Goal: Task Accomplishment & Management: Use online tool/utility

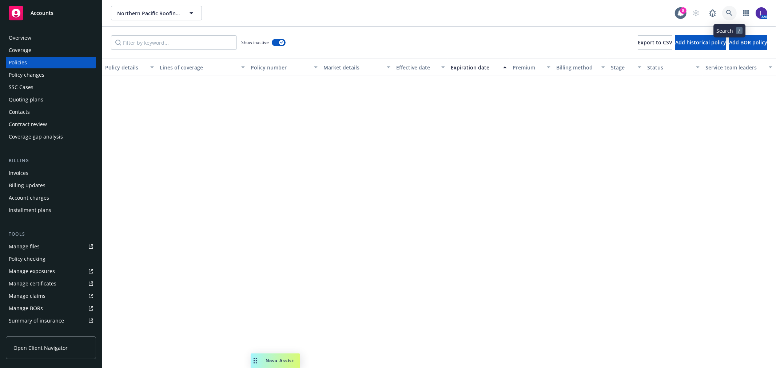
click at [728, 12] on icon at bounding box center [729, 13] width 7 height 7
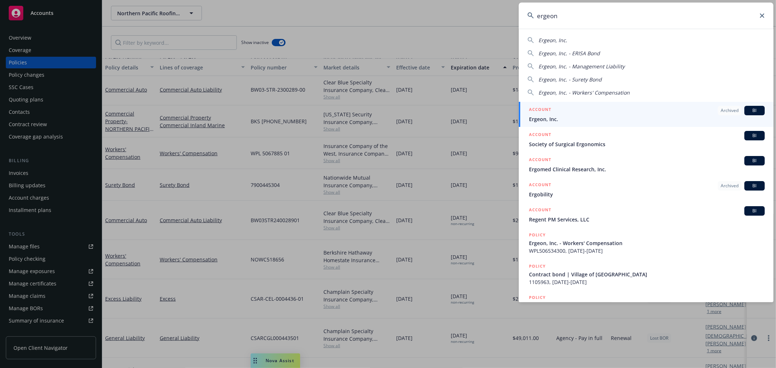
type input "ergeon"
click at [538, 117] on span "Ergeon, Inc." at bounding box center [647, 119] width 236 height 8
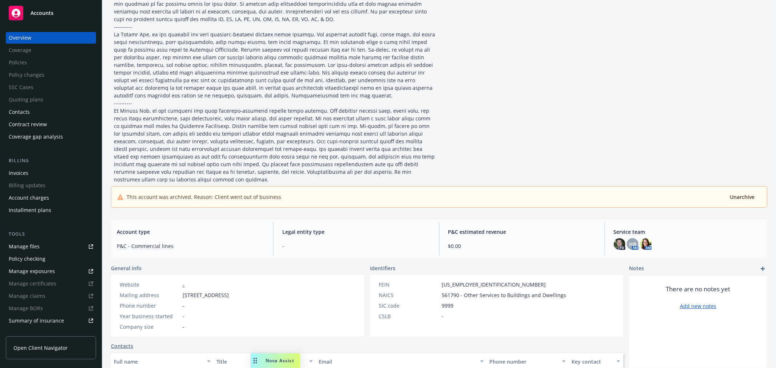
scroll to position [161, 0]
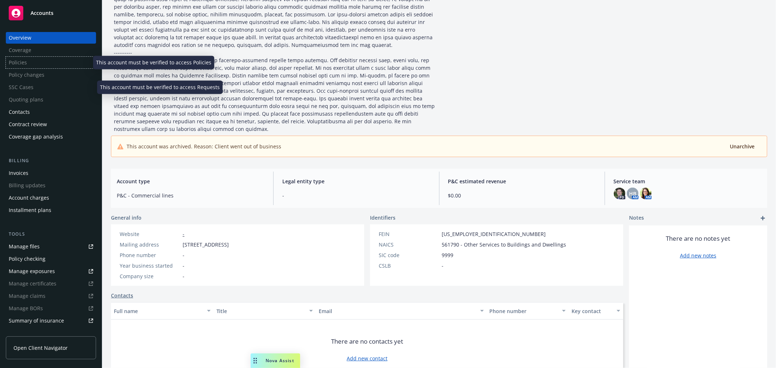
click at [35, 66] on div "Policies" at bounding box center [51, 63] width 90 height 12
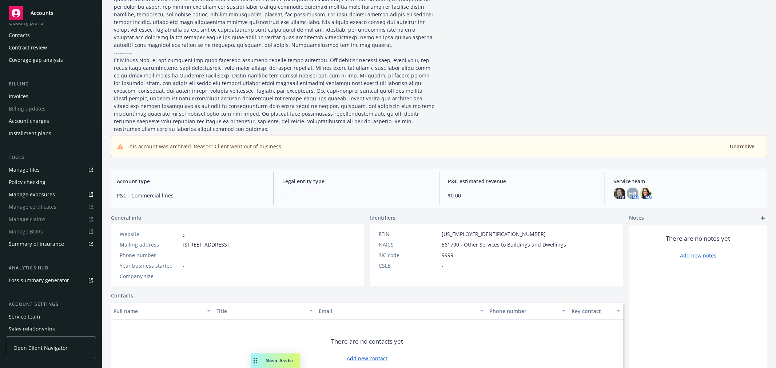
scroll to position [118, 0]
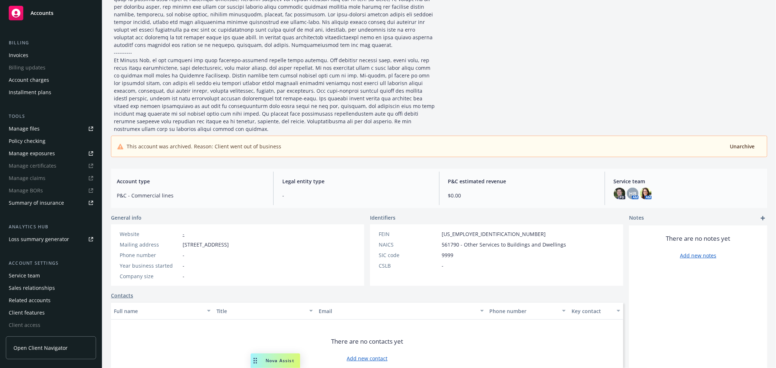
click at [38, 271] on div "Service team" at bounding box center [24, 276] width 31 height 12
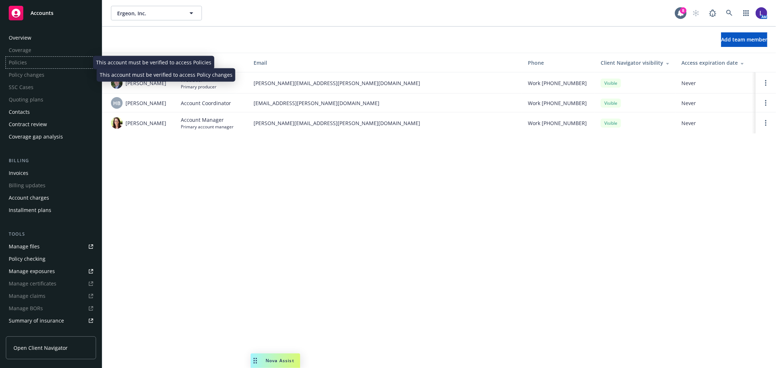
click at [28, 62] on div "Policies" at bounding box center [51, 63] width 90 height 12
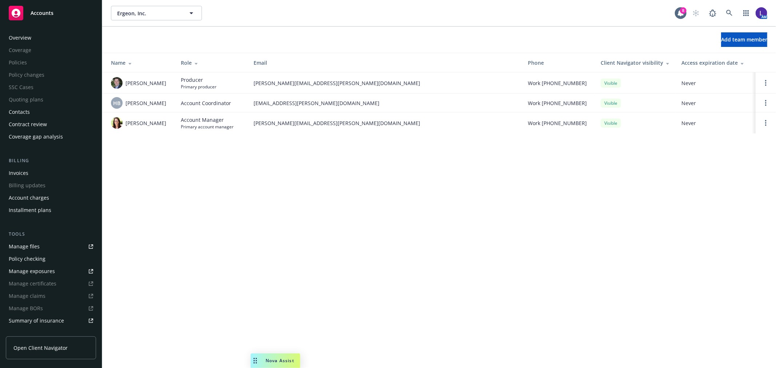
click at [35, 243] on div "Manage files" at bounding box center [24, 247] width 31 height 12
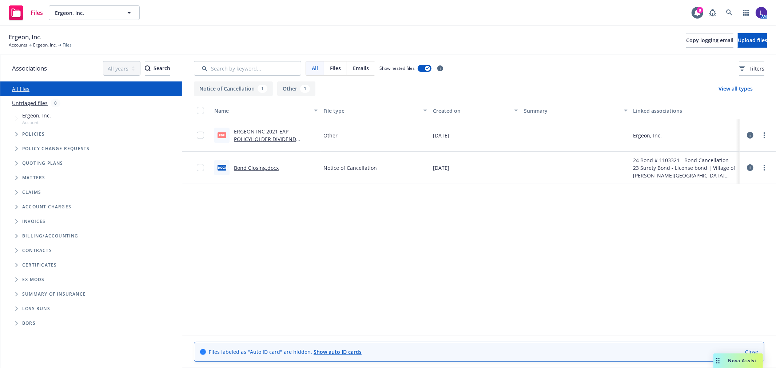
click at [42, 306] on span "Loss Runs" at bounding box center [36, 308] width 28 height 4
click at [25, 308] on span "Loss Runs" at bounding box center [36, 308] width 28 height 4
click at [19, 309] on span "Folder Tree Example" at bounding box center [17, 309] width 12 height 12
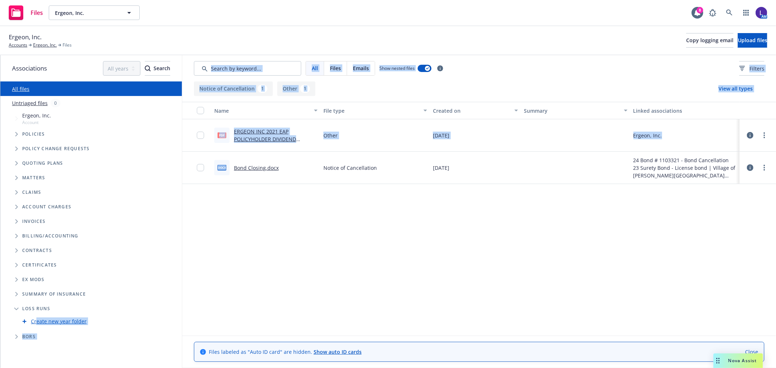
drag, startPoint x: 35, startPoint y: 318, endPoint x: 230, endPoint y: 284, distance: 197.8
click at [230, 284] on div "Associations All years 2027 2026 2025 2024 2023 2022 2021 2020 2019 2018 2017 2…" at bounding box center [387, 211] width 775 height 313
click at [243, 278] on div "Name File type Created on Summary Linked associations pdf ERGEON INC 2021 EAP P…" at bounding box center [478, 219] width 593 height 234
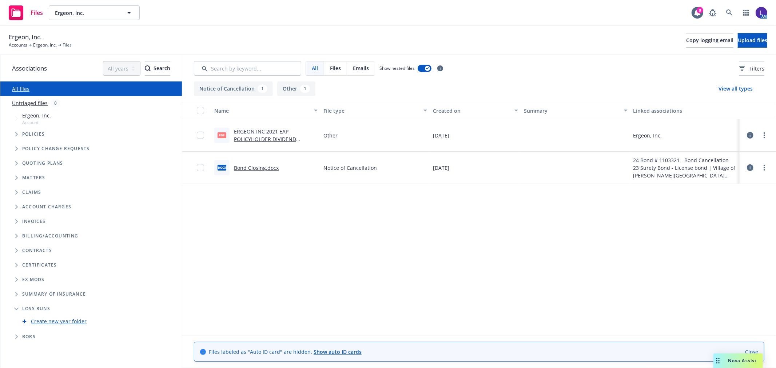
click at [28, 306] on span "Loss Runs" at bounding box center [36, 308] width 28 height 4
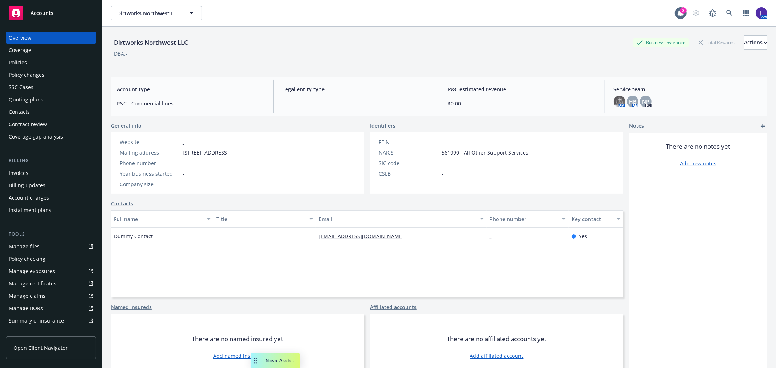
click at [33, 63] on div "Policies" at bounding box center [51, 63] width 84 height 12
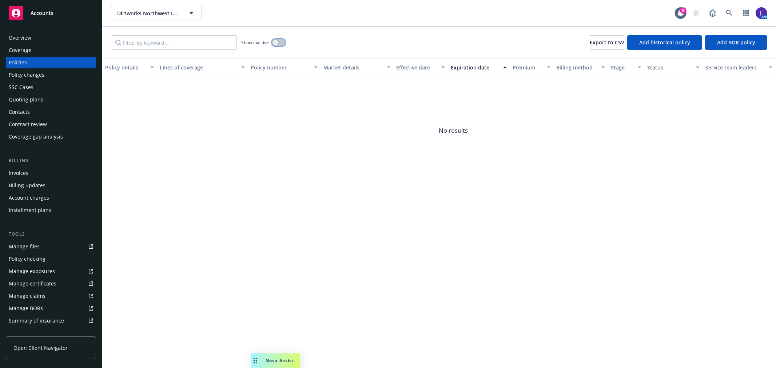
click at [277, 43] on div "button" at bounding box center [275, 42] width 5 height 5
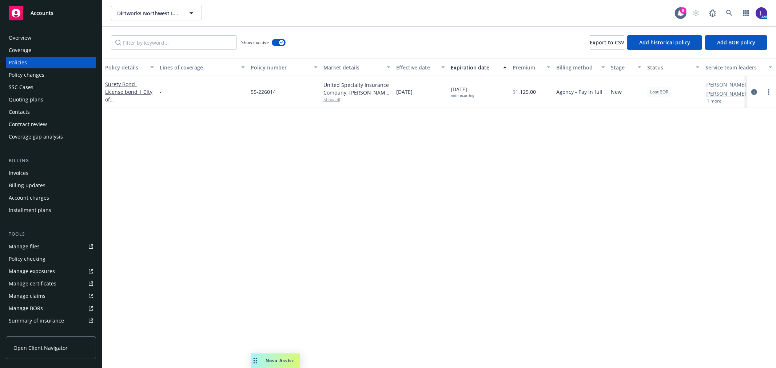
click at [717, 100] on button "1 more" at bounding box center [713, 101] width 15 height 4
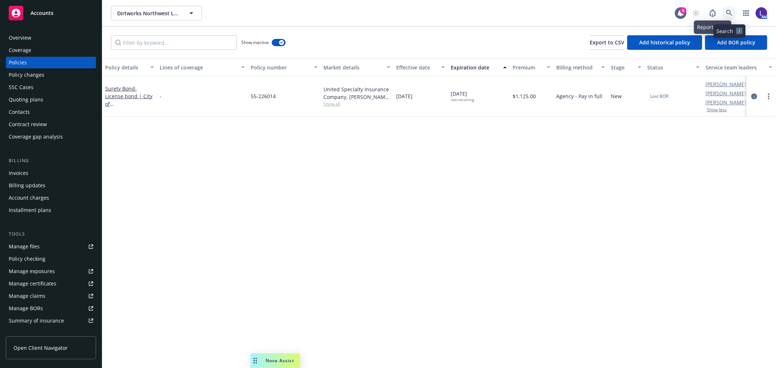
click at [728, 12] on icon at bounding box center [729, 13] width 7 height 7
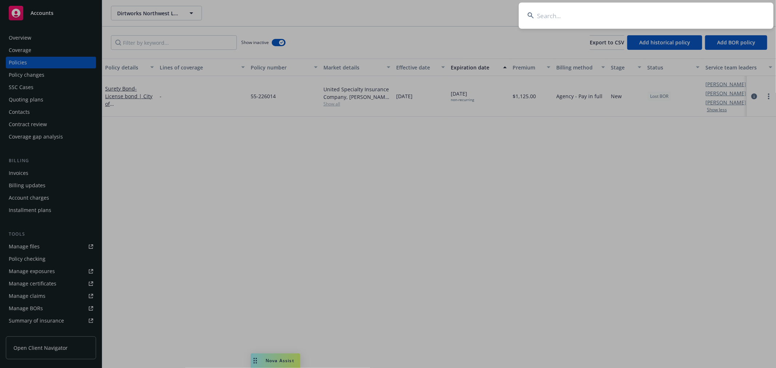
click at [553, 17] on input at bounding box center [645, 16] width 255 height 26
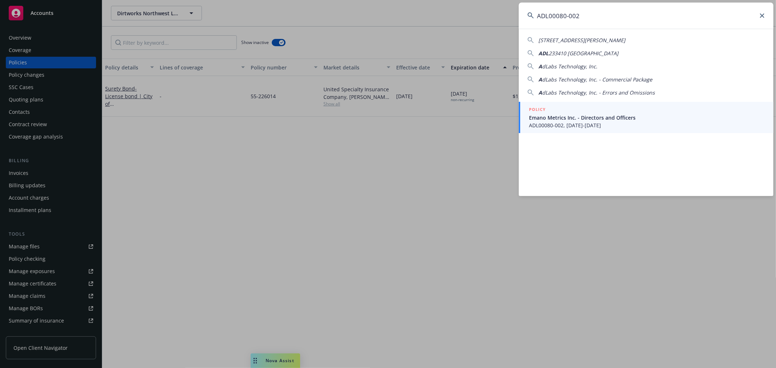
type input "ADL00080-002"
click at [546, 116] on span "Emano Metrics Inc. - Directors and Officers" at bounding box center [647, 118] width 236 height 8
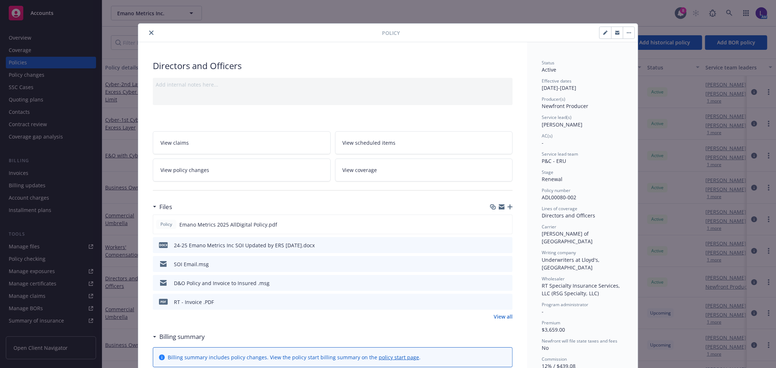
click at [603, 35] on icon "button" at bounding box center [605, 33] width 4 height 4
select select "RENEWAL"
select select "12"
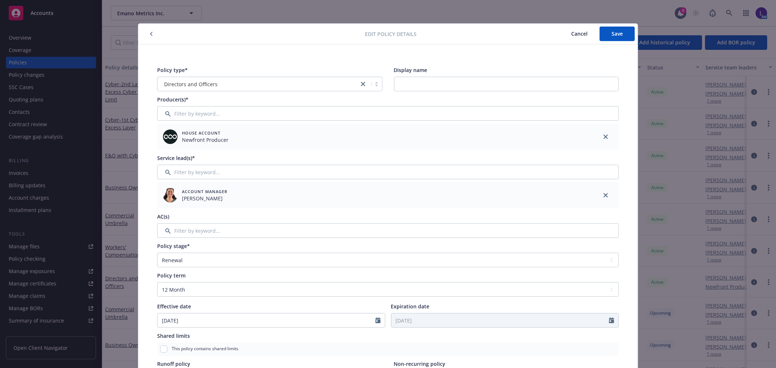
click at [576, 30] on span "Cancel" at bounding box center [579, 33] width 16 height 7
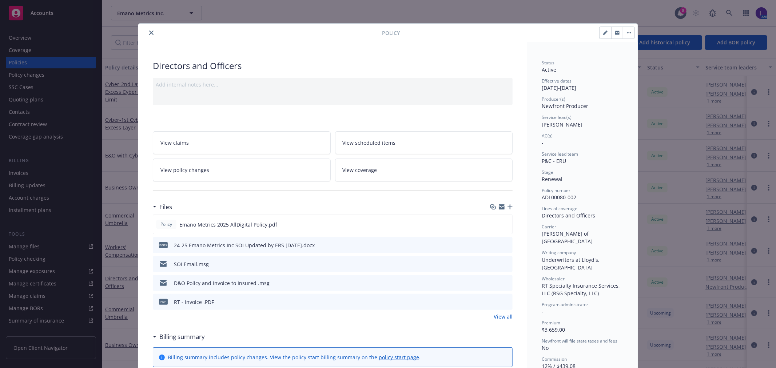
click at [147, 36] on button "close" at bounding box center [151, 32] width 9 height 9
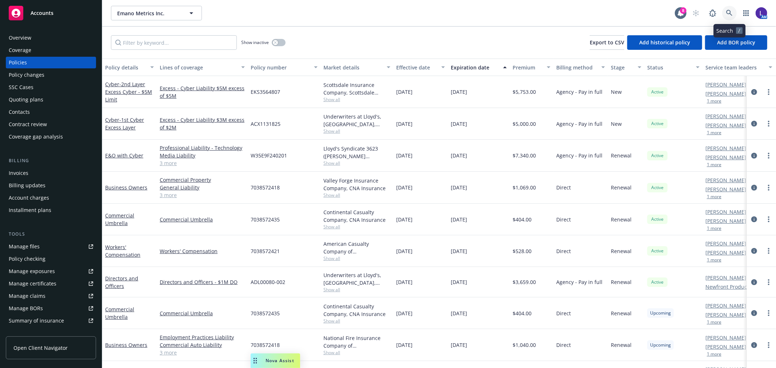
click at [728, 9] on link at bounding box center [729, 13] width 15 height 15
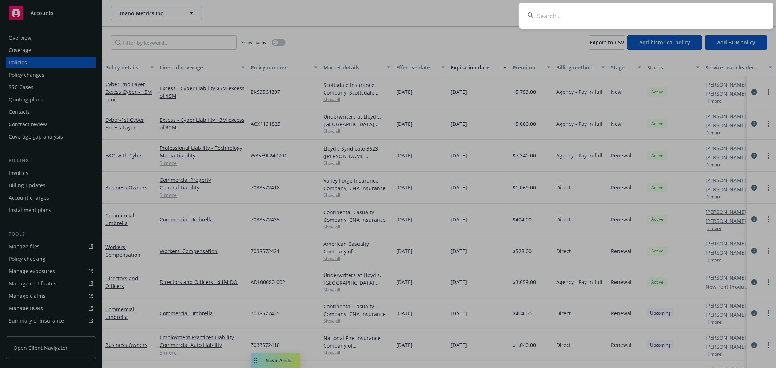
click at [557, 12] on input at bounding box center [645, 16] width 255 height 26
paste input "7038572421"
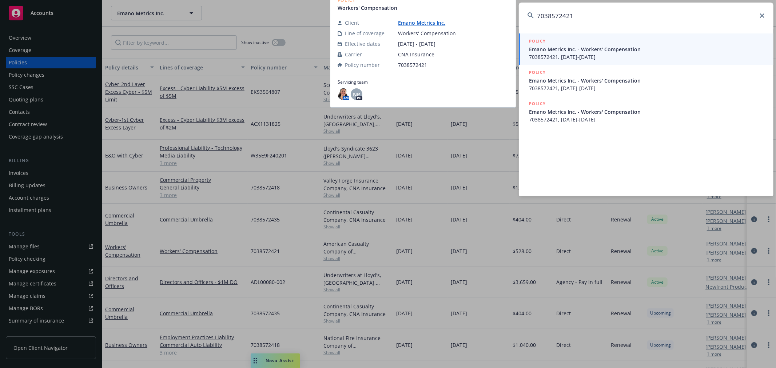
type input "7038572421"
click at [561, 50] on span "Emano Metrics Inc. - Workers' Compensation" at bounding box center [647, 49] width 236 height 8
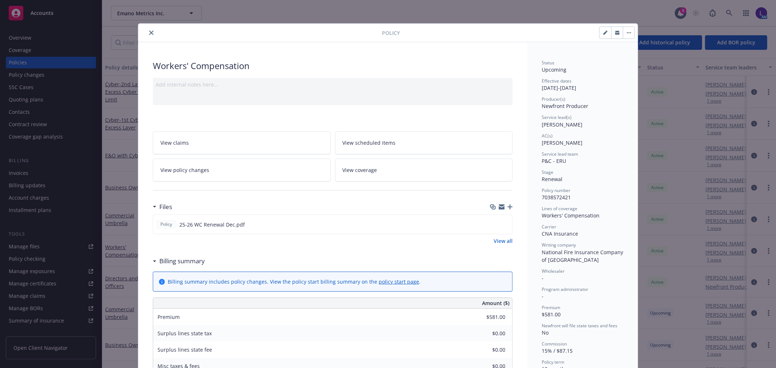
click at [149, 33] on icon "close" at bounding box center [151, 33] width 4 height 4
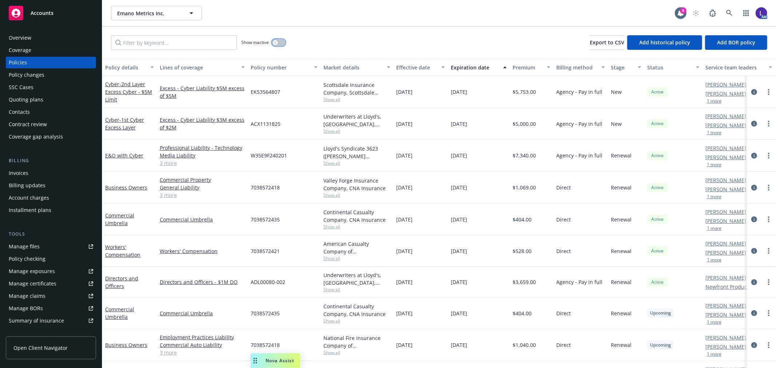
click at [278, 42] on button "button" at bounding box center [279, 42] width 14 height 7
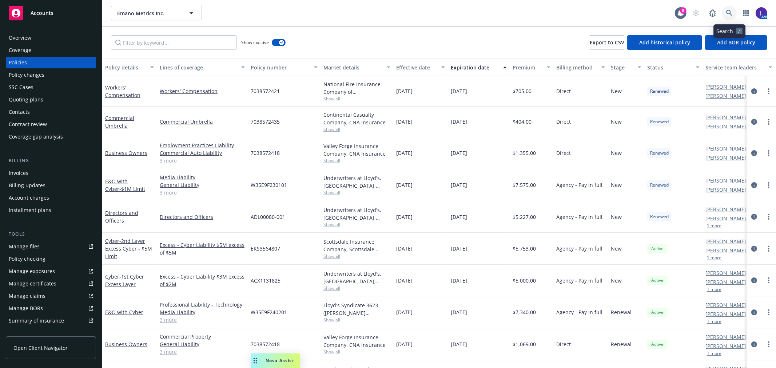
click at [730, 15] on icon at bounding box center [729, 13] width 7 height 7
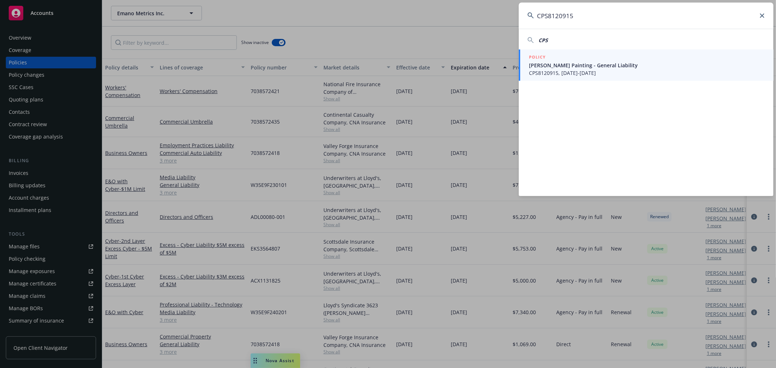
type input "CPS8120915"
click at [557, 68] on span "Rivas Painting - General Liability" at bounding box center [647, 65] width 236 height 8
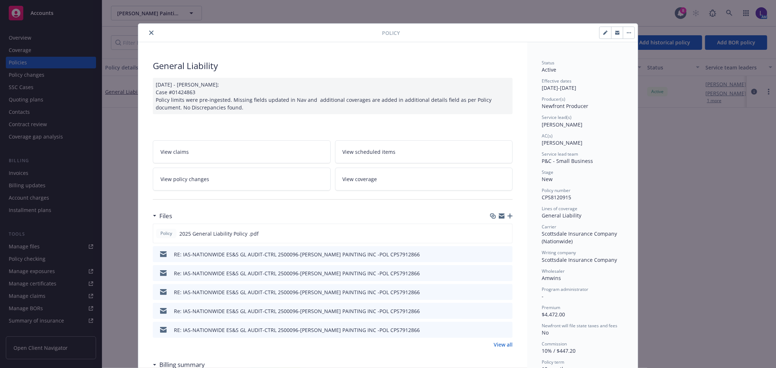
drag, startPoint x: 146, startPoint y: 32, endPoint x: 238, endPoint y: 33, distance: 92.0
click at [153, 33] on div at bounding box center [261, 32] width 241 height 9
click at [149, 32] on icon "close" at bounding box center [151, 33] width 4 height 4
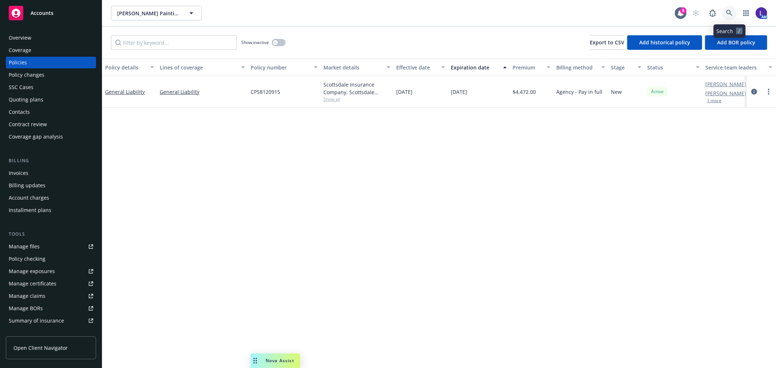
click at [726, 12] on icon at bounding box center [729, 13] width 6 height 6
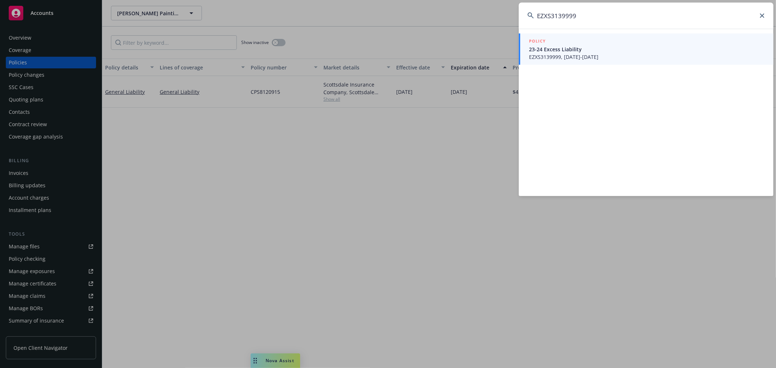
type input "EZXS3139999"
click at [575, 45] on div "POLICY" at bounding box center [647, 41] width 236 height 8
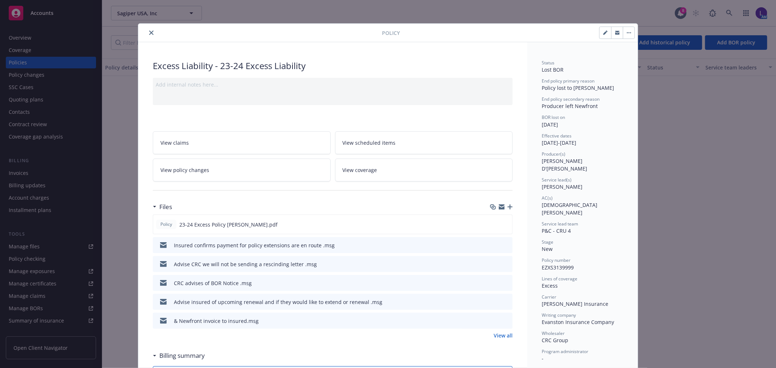
click at [603, 34] on icon "button" at bounding box center [605, 33] width 4 height 4
select select "NEW"
select select "other"
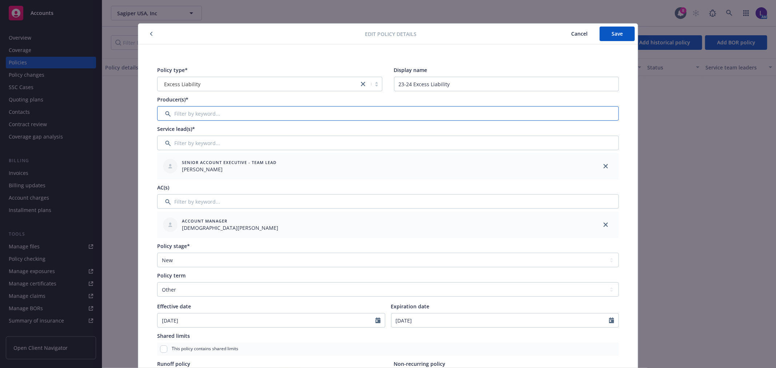
click at [179, 109] on input "Filter by keyword..." at bounding box center [387, 113] width 461 height 15
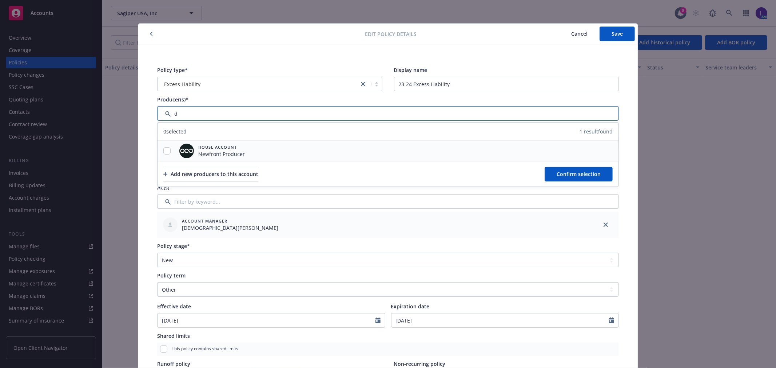
type input "d"
drag, startPoint x: 167, startPoint y: 147, endPoint x: 169, endPoint y: 159, distance: 12.6
click at [167, 149] on div at bounding box center [166, 151] width 19 height 8
click at [165, 152] on input "checkbox" at bounding box center [166, 150] width 7 height 7
checkbox input "true"
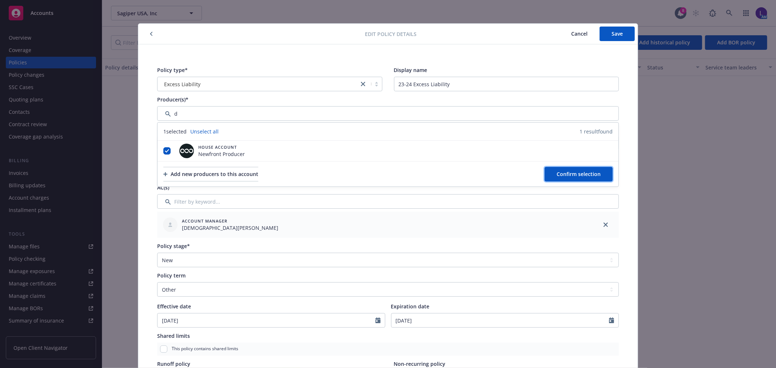
drag, startPoint x: 560, startPoint y: 172, endPoint x: 562, endPoint y: 74, distance: 98.2
click at [559, 169] on button "Confirm selection" at bounding box center [578, 174] width 68 height 15
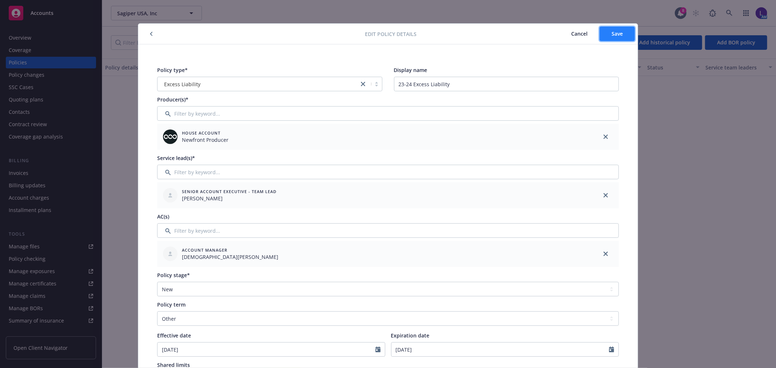
click at [611, 28] on button "Save" at bounding box center [616, 34] width 35 height 15
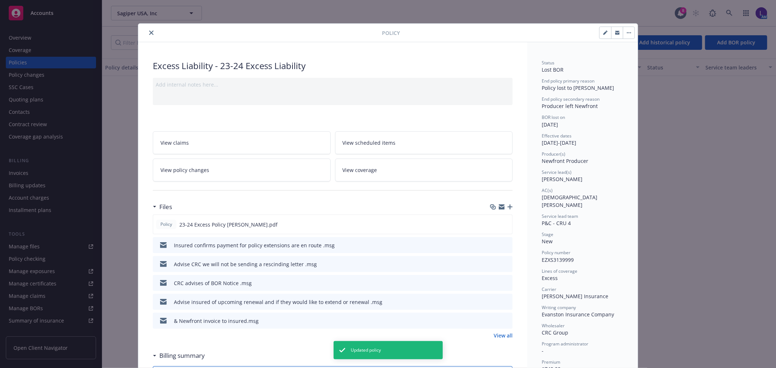
click at [149, 31] on icon "close" at bounding box center [151, 33] width 4 height 4
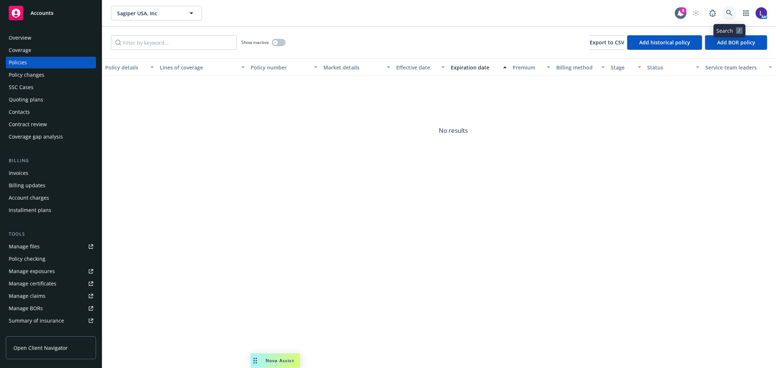
click at [729, 9] on link at bounding box center [729, 13] width 15 height 15
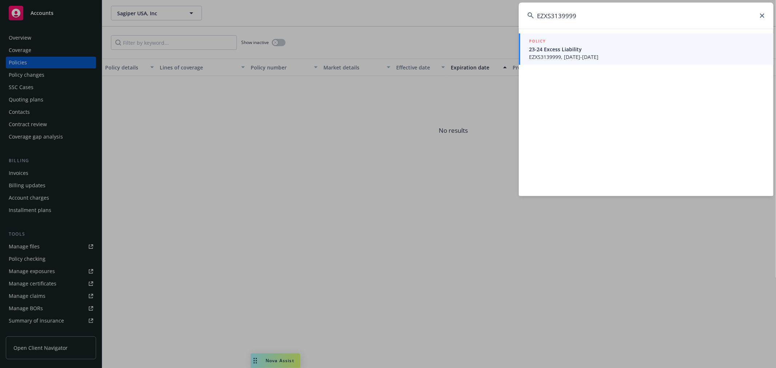
drag, startPoint x: 593, startPoint y: 16, endPoint x: 514, endPoint y: 15, distance: 79.3
click at [514, 15] on div "EZXS3139999 POLICY 23-24 Excess Liability EZXS3139999, 12/08/2023-02/08/2025" at bounding box center [388, 184] width 776 height 368
paste input "3AA735487"
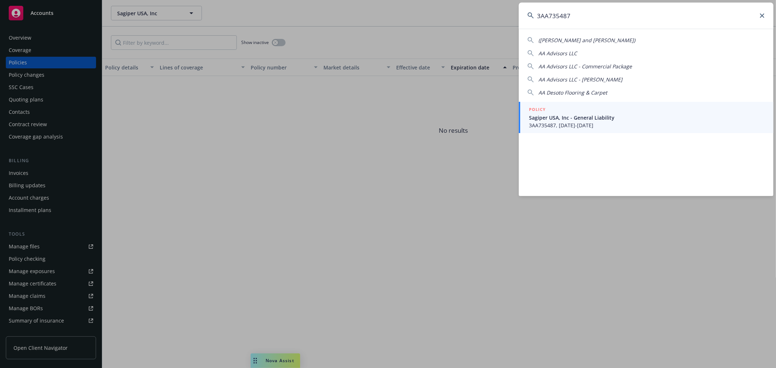
type input "3AA735487"
click at [549, 117] on span "Sagiper USA, Inc - General Liability" at bounding box center [647, 118] width 236 height 8
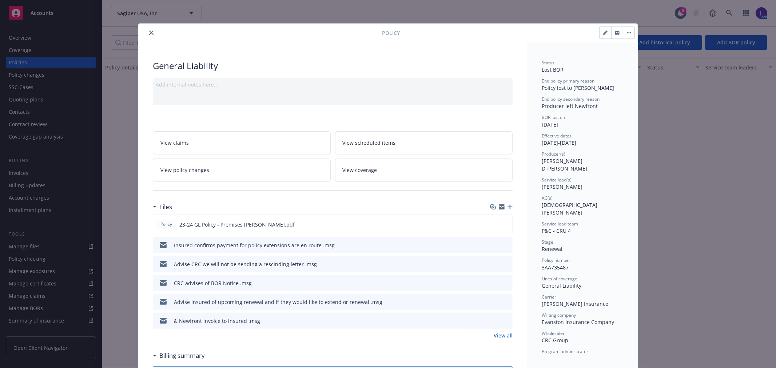
click at [603, 33] on icon "button" at bounding box center [605, 33] width 4 height 4
select select "RENEWAL"
select select "other"
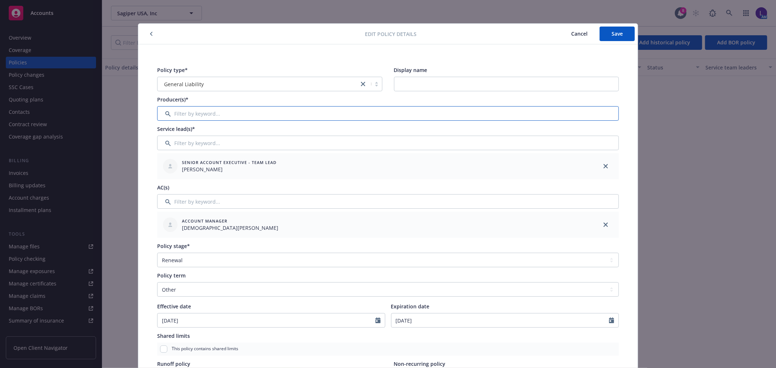
click at [194, 117] on input "Filter by keyword..." at bounding box center [387, 113] width 461 height 15
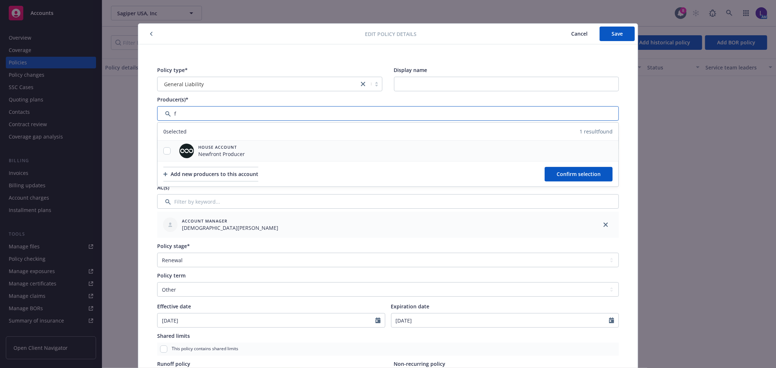
type input "f"
click at [165, 150] on input "checkbox" at bounding box center [166, 150] width 7 height 7
checkbox input "true"
click at [582, 174] on span "Confirm selection" at bounding box center [578, 174] width 44 height 7
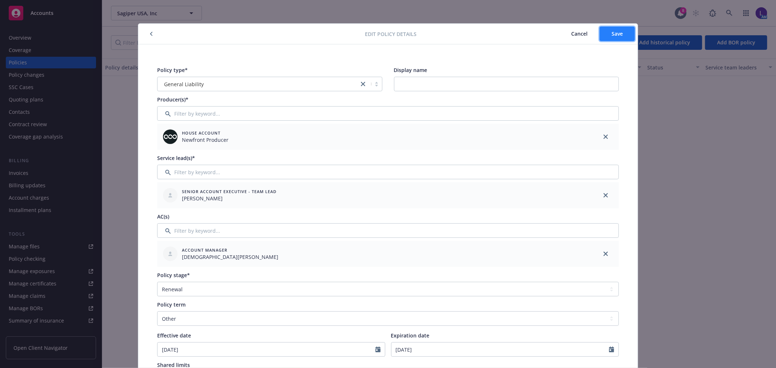
click at [614, 34] on span "Save" at bounding box center [616, 33] width 11 height 7
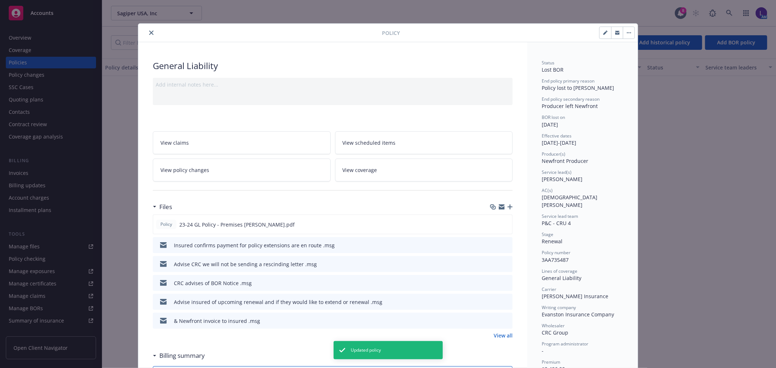
click at [147, 30] on button "close" at bounding box center [151, 32] width 9 height 9
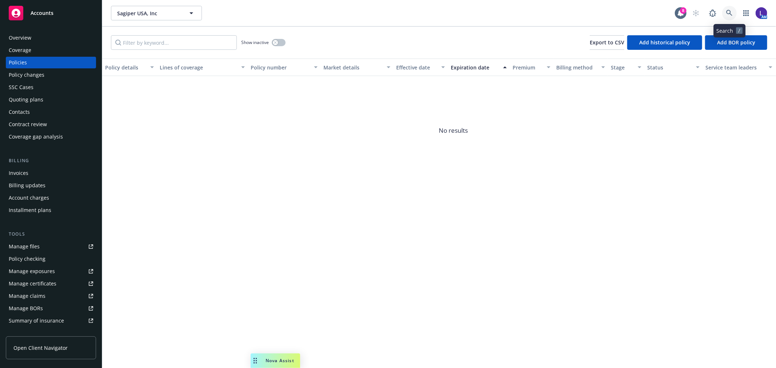
click at [727, 14] on icon at bounding box center [729, 13] width 7 height 7
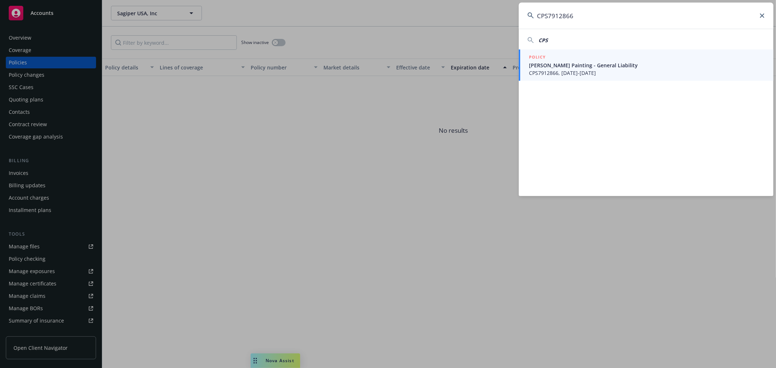
type input "CPS7912866"
click at [569, 65] on span "Rivas Painting - General Liability" at bounding box center [647, 65] width 236 height 8
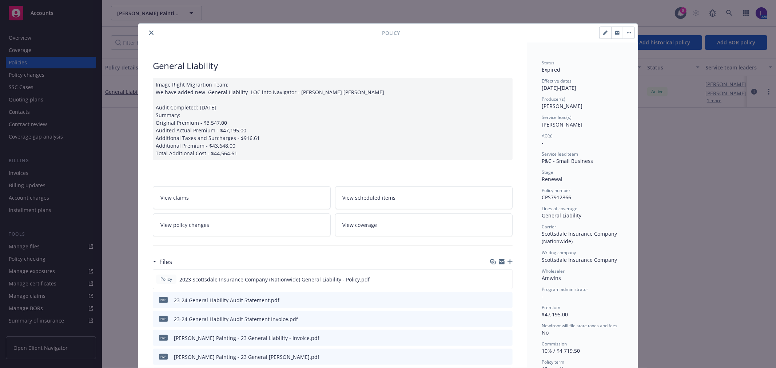
click at [603, 33] on icon "button" at bounding box center [605, 33] width 4 height 4
select select "RENEWAL"
select select "12"
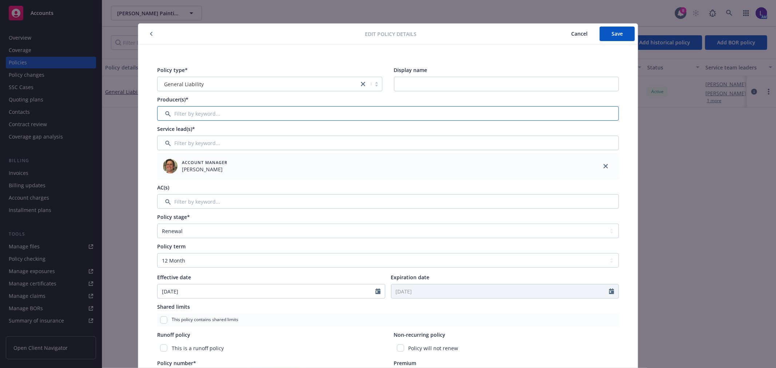
click at [228, 111] on input "Filter by keyword..." at bounding box center [387, 113] width 461 height 15
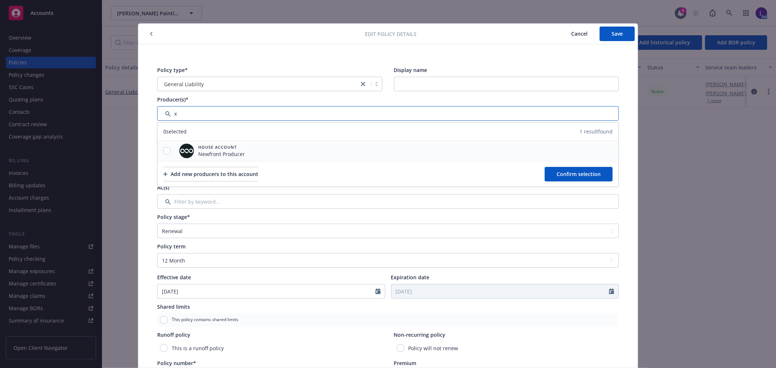
type input "x"
click at [161, 147] on div at bounding box center [166, 151] width 19 height 20
click at [165, 153] on input "checkbox" at bounding box center [166, 150] width 7 height 7
checkbox input "true"
click at [570, 175] on span "Confirm selection" at bounding box center [578, 174] width 44 height 7
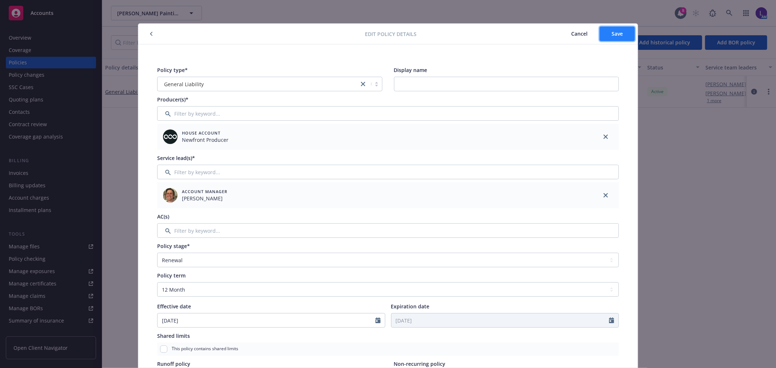
click at [613, 28] on button "Save" at bounding box center [616, 34] width 35 height 15
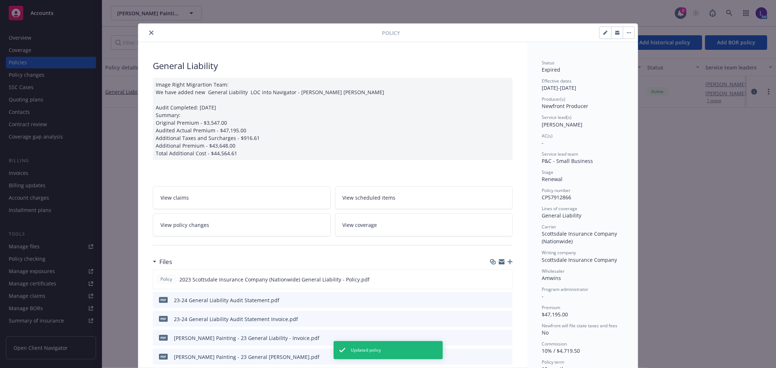
click at [149, 35] on icon "close" at bounding box center [151, 33] width 4 height 4
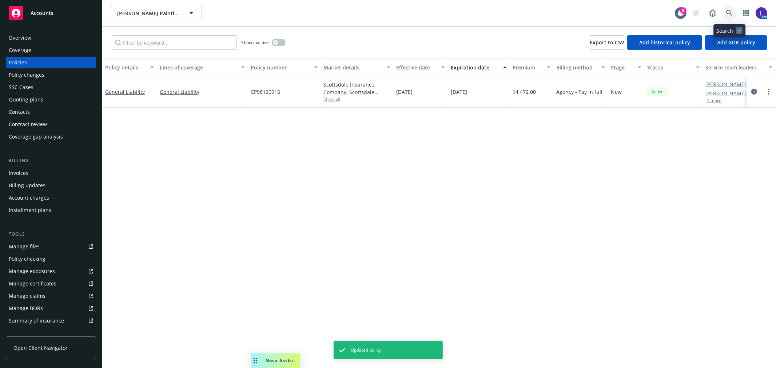
click at [728, 11] on icon at bounding box center [729, 13] width 7 height 7
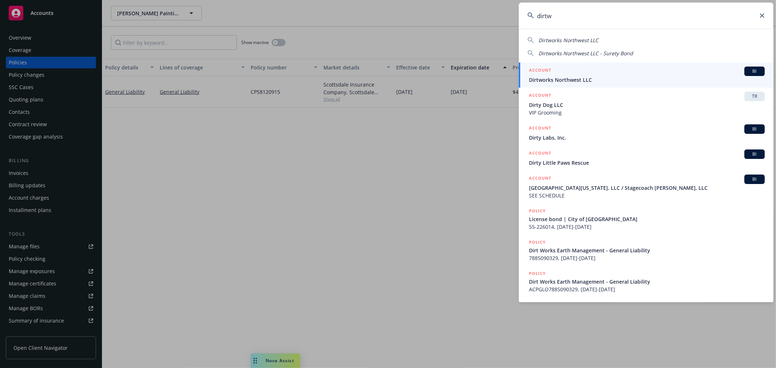
type input "dirtw"
click at [558, 75] on div "ACCOUNT BI" at bounding box center [647, 71] width 236 height 9
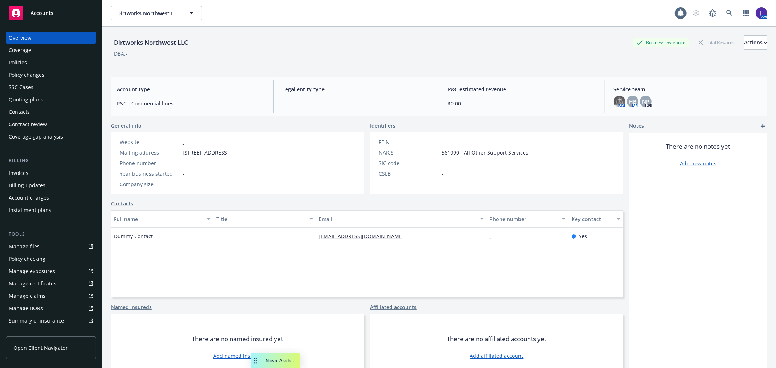
click at [17, 57] on div "Policies" at bounding box center [18, 63] width 18 height 12
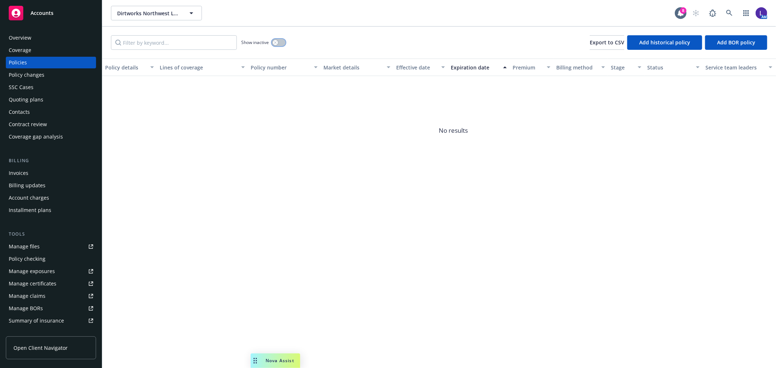
click at [275, 43] on icon "button" at bounding box center [275, 42] width 3 height 3
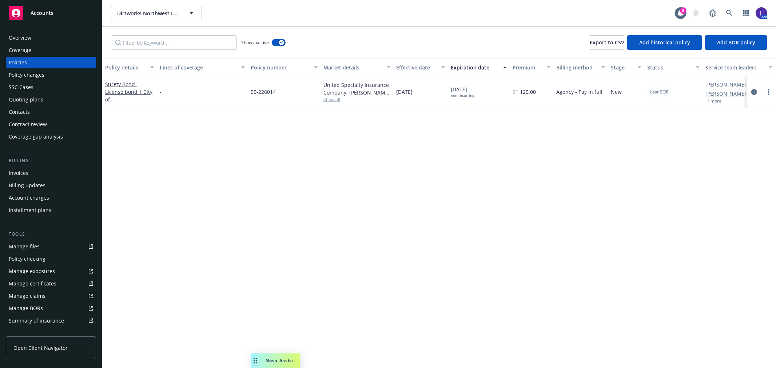
click at [710, 100] on button "1 more" at bounding box center [713, 101] width 15 height 4
click at [753, 96] on icon "circleInformation" at bounding box center [754, 96] width 6 height 6
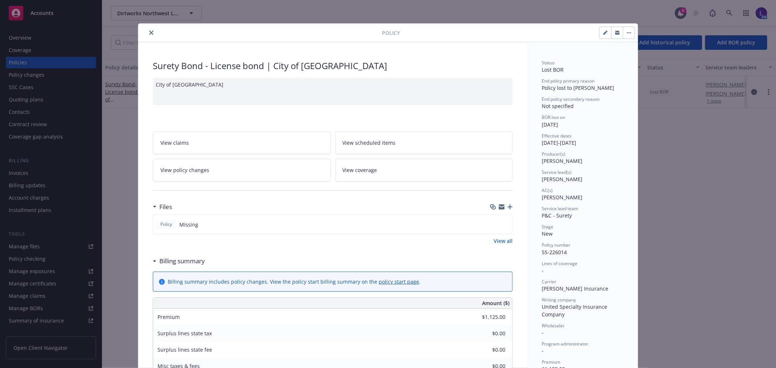
click at [599, 31] on button "button" at bounding box center [605, 33] width 12 height 12
select select "NEW"
select select "12"
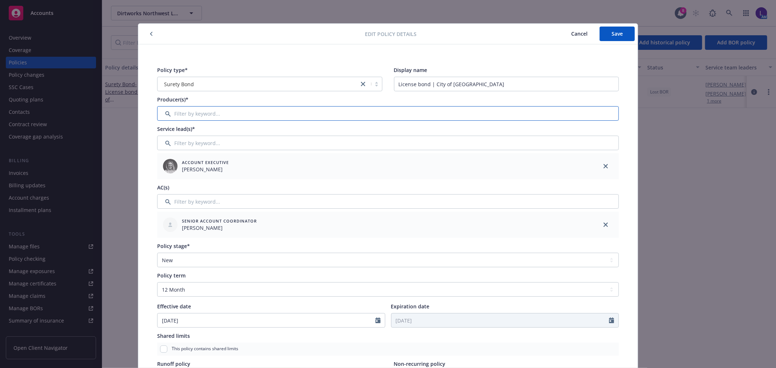
click at [215, 111] on input "Filter by keyword..." at bounding box center [387, 113] width 461 height 15
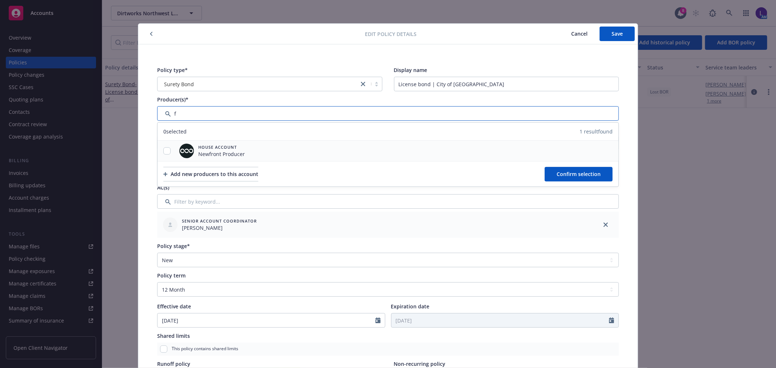
type input "f"
click at [165, 150] on input "checkbox" at bounding box center [166, 150] width 7 height 7
checkbox input "true"
click at [553, 172] on button "Confirm selection" at bounding box center [578, 174] width 68 height 15
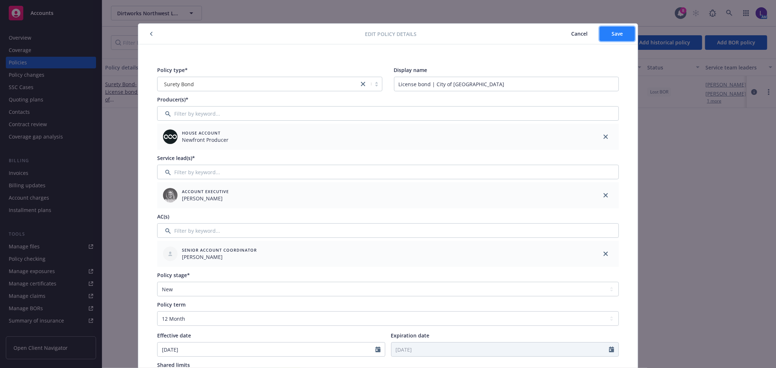
click at [611, 34] on span "Save" at bounding box center [616, 33] width 11 height 7
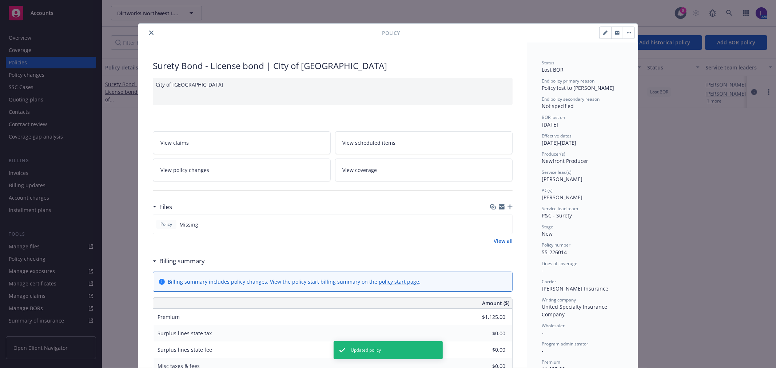
click at [149, 33] on icon "close" at bounding box center [151, 33] width 4 height 4
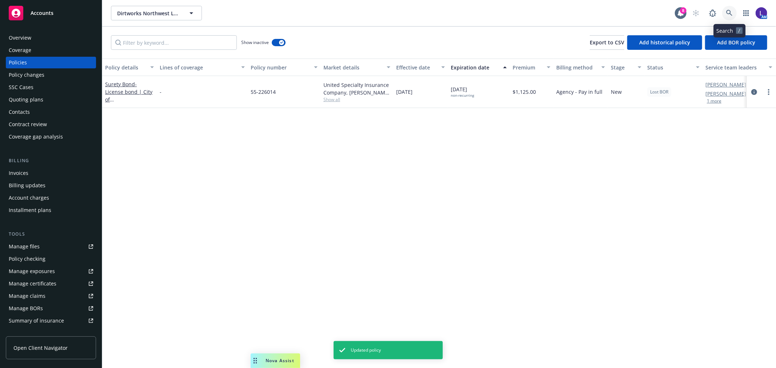
click at [728, 10] on icon at bounding box center [729, 13] width 7 height 7
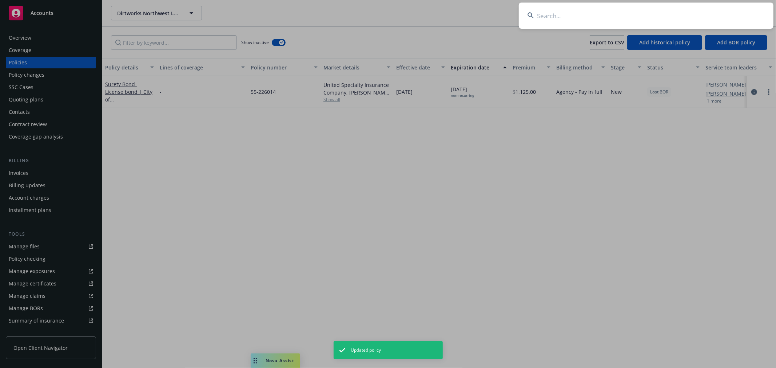
click at [637, 13] on input at bounding box center [645, 16] width 255 height 26
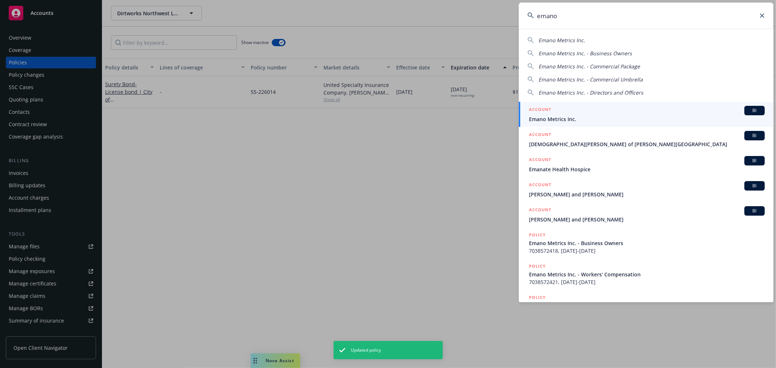
type input "emano"
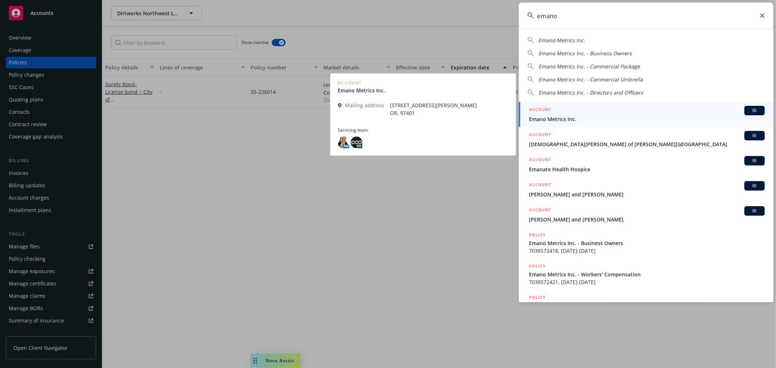
click at [544, 118] on span "Emano Metrics Inc." at bounding box center [647, 119] width 236 height 8
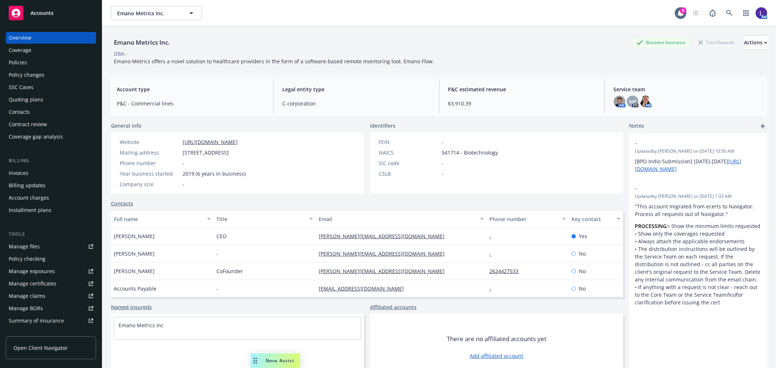
click at [17, 62] on div "Policies" at bounding box center [18, 63] width 18 height 12
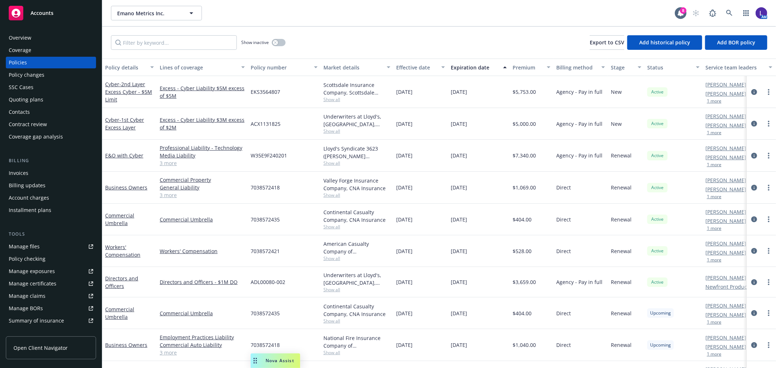
click at [713, 99] on button "1 more" at bounding box center [713, 101] width 15 height 4
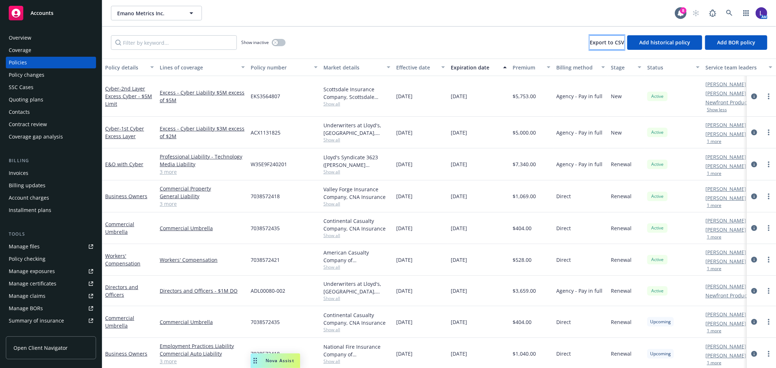
click at [590, 45] on span "Export to CSV" at bounding box center [606, 42] width 35 height 7
click at [729, 13] on icon at bounding box center [729, 13] width 7 height 7
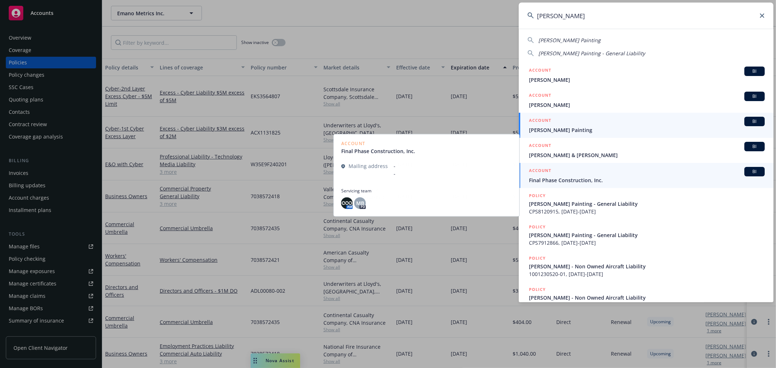
type input "rivas"
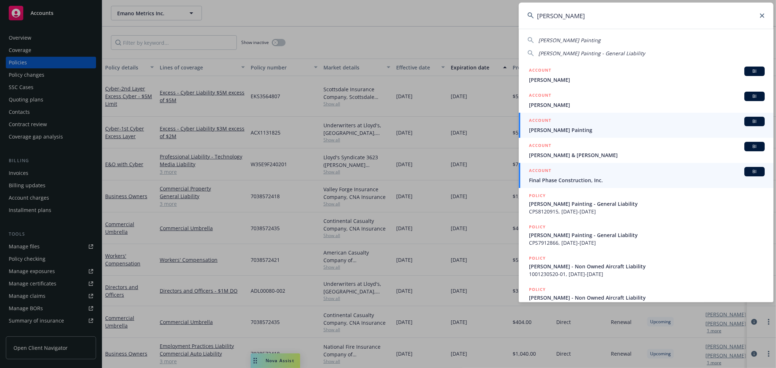
click at [565, 128] on span "Rivas Painting" at bounding box center [647, 130] width 236 height 8
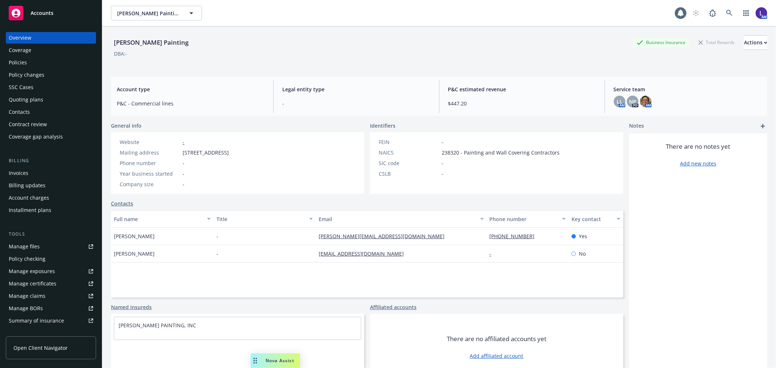
click at [19, 58] on div "Policies" at bounding box center [18, 63] width 18 height 12
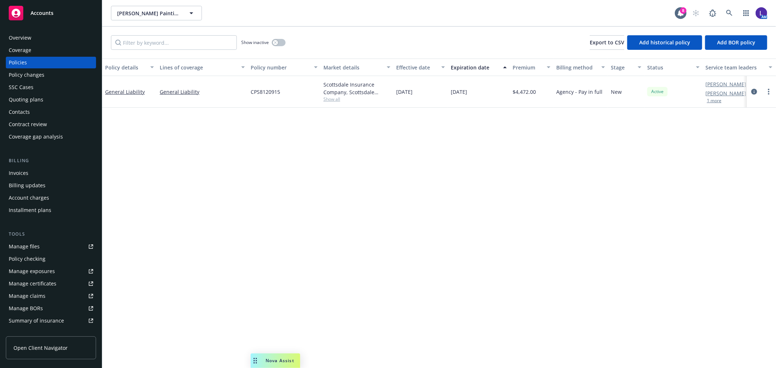
click at [708, 100] on button "1 more" at bounding box center [713, 101] width 15 height 4
click at [275, 44] on div "button" at bounding box center [275, 42] width 5 height 5
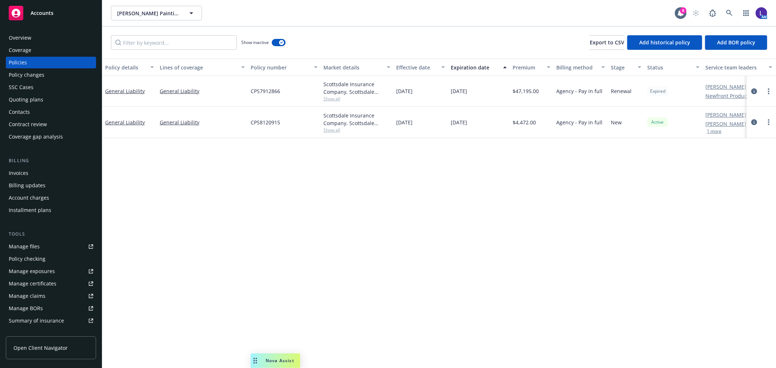
click at [710, 131] on button "1 more" at bounding box center [713, 131] width 15 height 4
click at [732, 13] on icon at bounding box center [729, 13] width 7 height 7
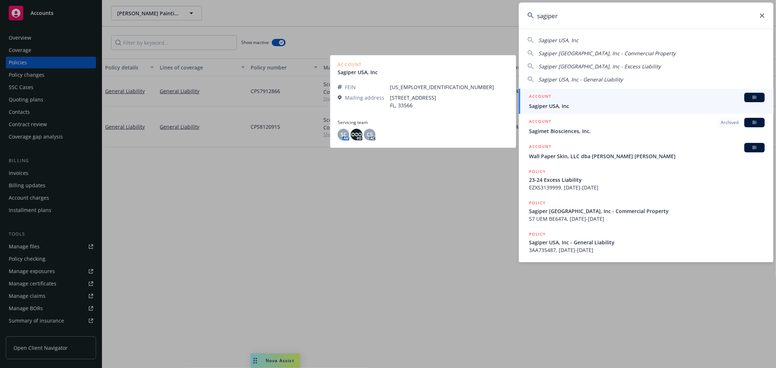
type input "sagiper"
click at [559, 101] on div "ACCOUNT BI" at bounding box center [647, 97] width 236 height 9
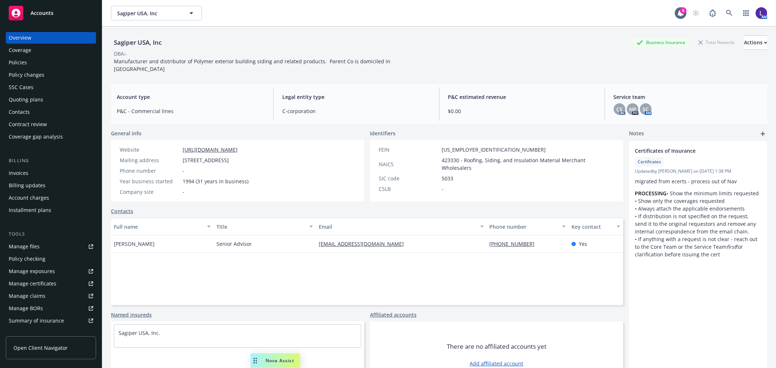
click at [39, 60] on div "Policies" at bounding box center [51, 63] width 84 height 12
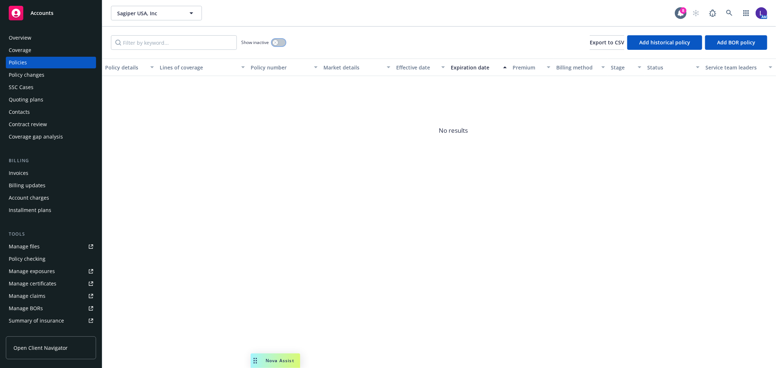
click at [282, 41] on button "button" at bounding box center [279, 42] width 14 height 7
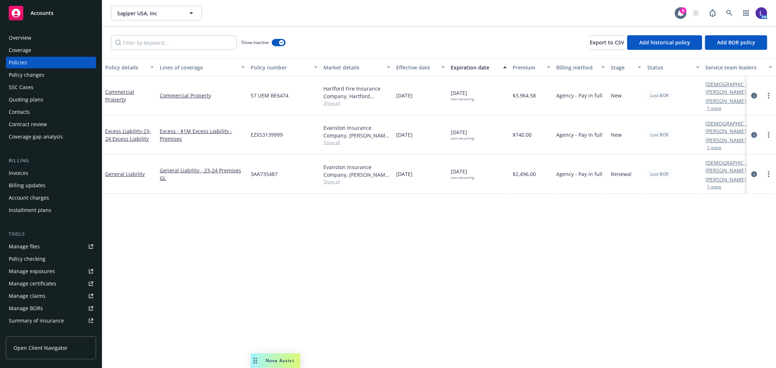
click at [718, 106] on button "1 more" at bounding box center [713, 108] width 15 height 4
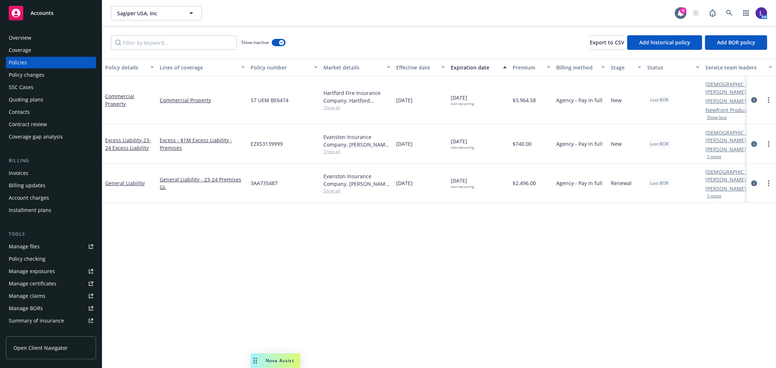
click at [717, 155] on button "1 more" at bounding box center [713, 157] width 15 height 4
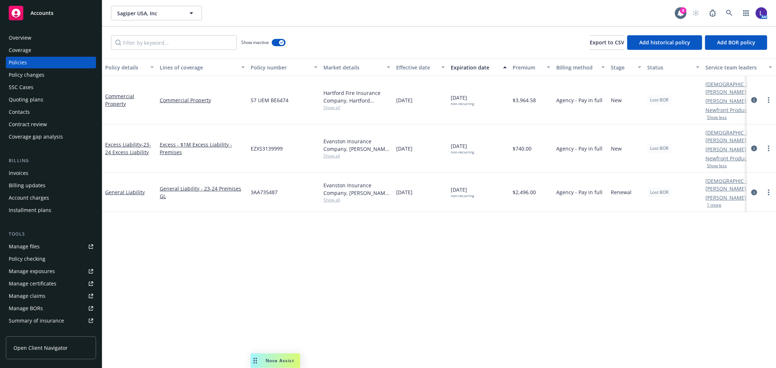
click at [716, 203] on button "1 more" at bounding box center [713, 205] width 15 height 4
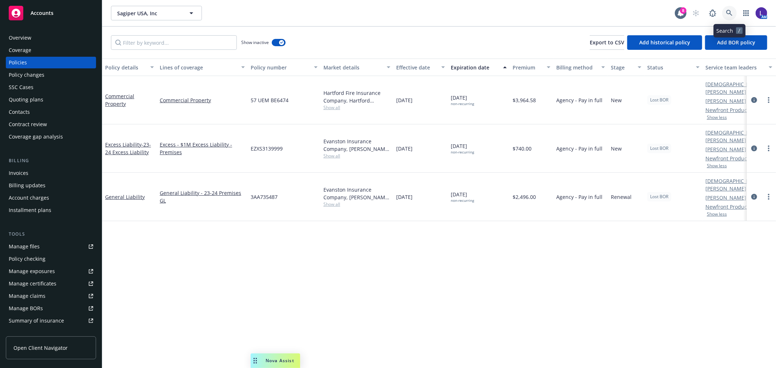
click at [728, 10] on icon at bounding box center [729, 13] width 6 height 6
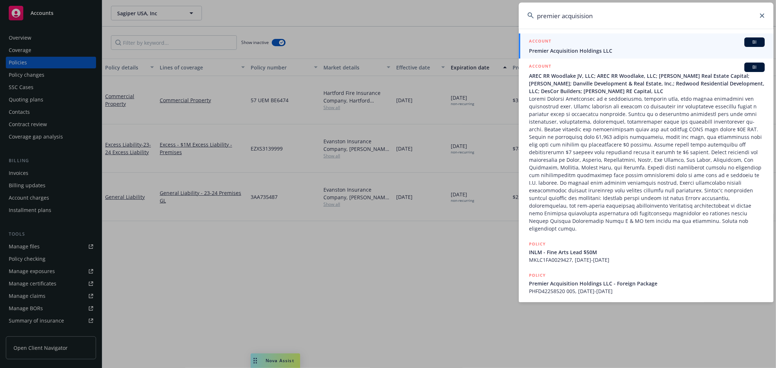
type input "premier acquisision"
click at [569, 49] on span "Premier Acquisition Holdings LLC" at bounding box center [647, 51] width 236 height 8
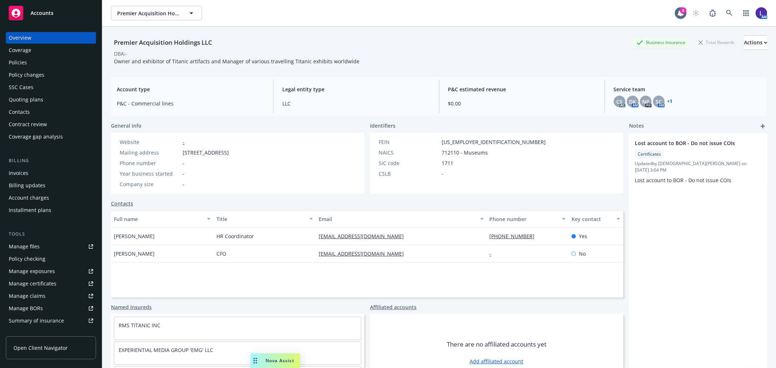
click at [39, 59] on div "Policies" at bounding box center [51, 63] width 84 height 12
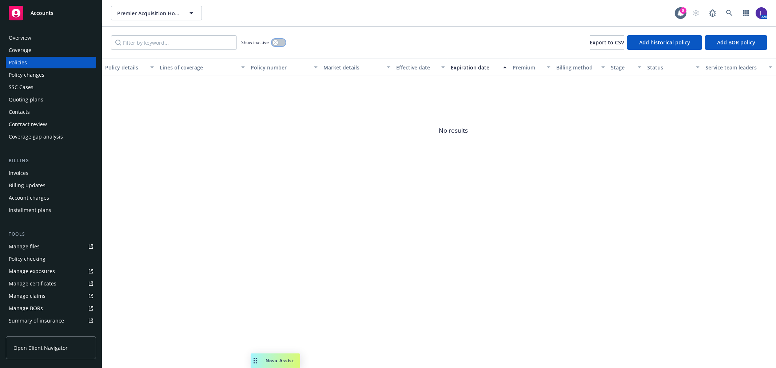
click at [281, 43] on button "button" at bounding box center [279, 42] width 14 height 7
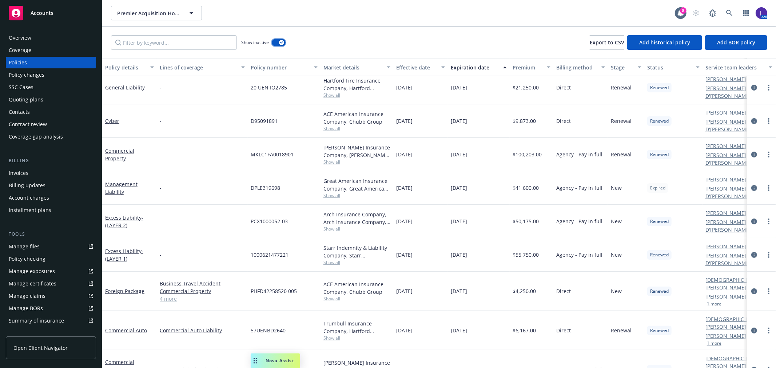
scroll to position [161, 0]
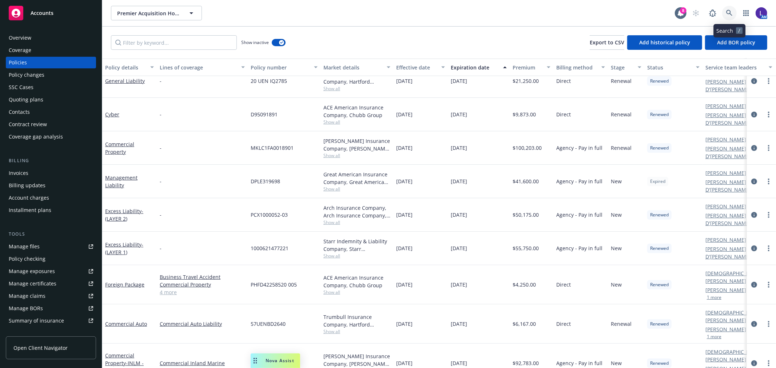
click at [728, 13] on icon at bounding box center [729, 13] width 6 height 6
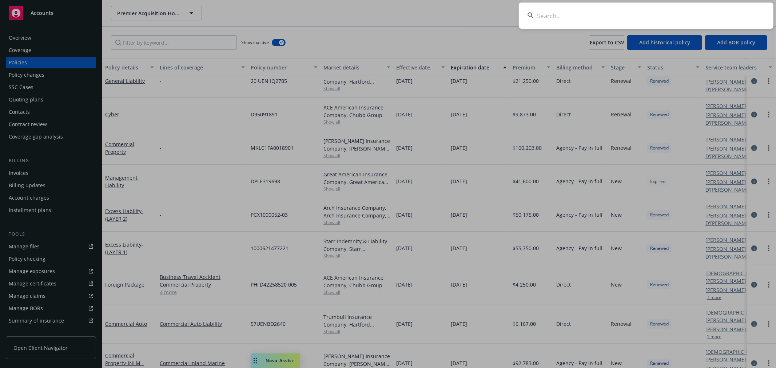
type input "CPS7912866"
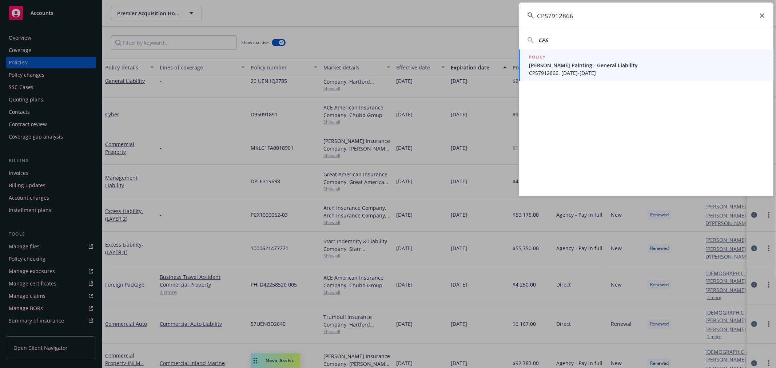
drag, startPoint x: 583, startPoint y: 10, endPoint x: 525, endPoint y: 9, distance: 58.2
click at [525, 9] on input "CPS7912866" at bounding box center [645, 16] width 255 height 26
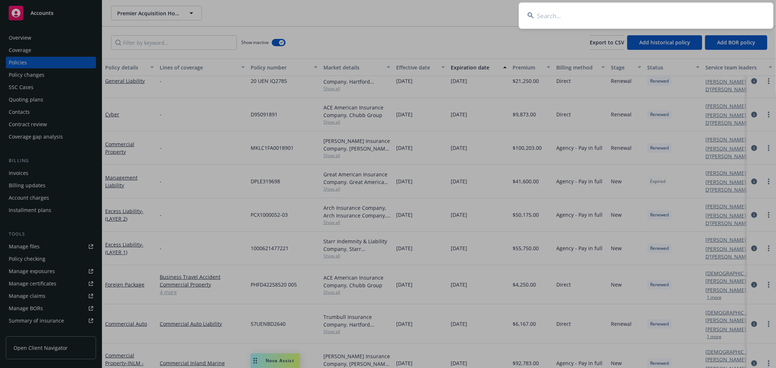
click at [633, 10] on input at bounding box center [645, 16] width 255 height 26
paste input "57 UEN AZ4FPH"
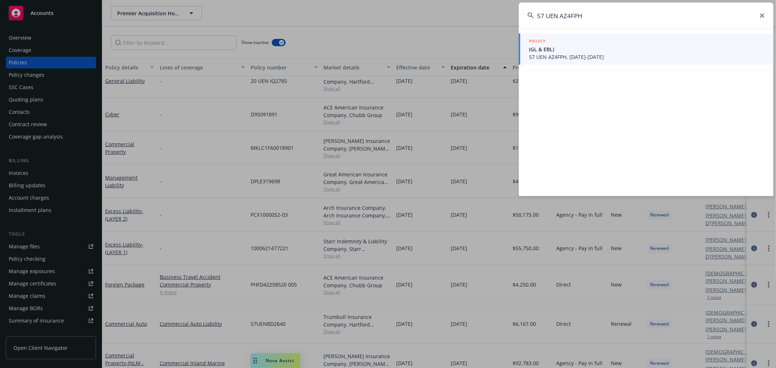
type input "57 UEN AZ4FPH"
click at [560, 49] on span "(GL & EBL)" at bounding box center [647, 49] width 236 height 8
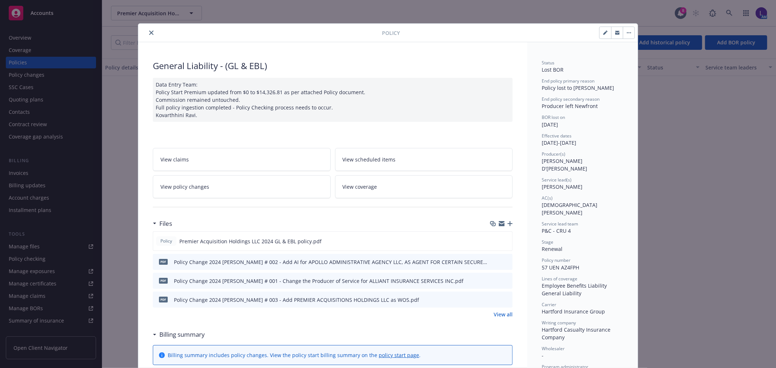
click at [599, 29] on button "button" at bounding box center [605, 33] width 12 height 12
select select "RENEWAL"
select select "12"
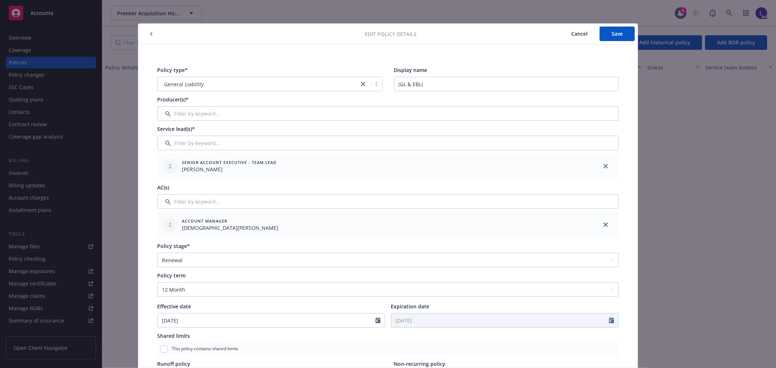
click at [182, 103] on div "Producer(s)*" at bounding box center [172, 100] width 31 height 8
click at [172, 110] on input "Filter by keyword..." at bounding box center [387, 113] width 461 height 15
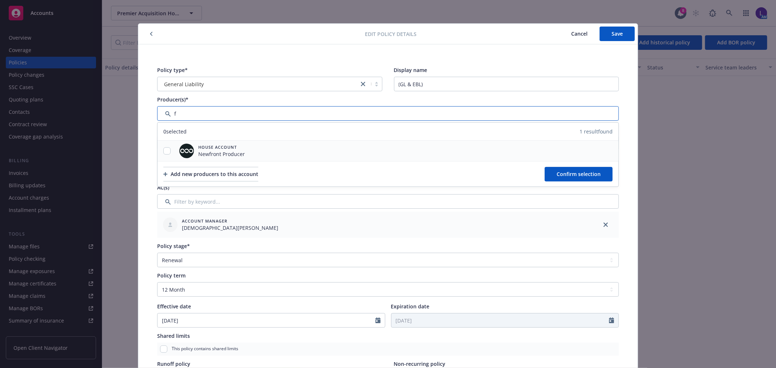
type input "f"
drag, startPoint x: 165, startPoint y: 151, endPoint x: 161, endPoint y: 151, distance: 4.7
click at [163, 151] on input "checkbox" at bounding box center [166, 150] width 7 height 7
checkbox input "true"
click at [565, 172] on span "Confirm selection" at bounding box center [578, 174] width 44 height 7
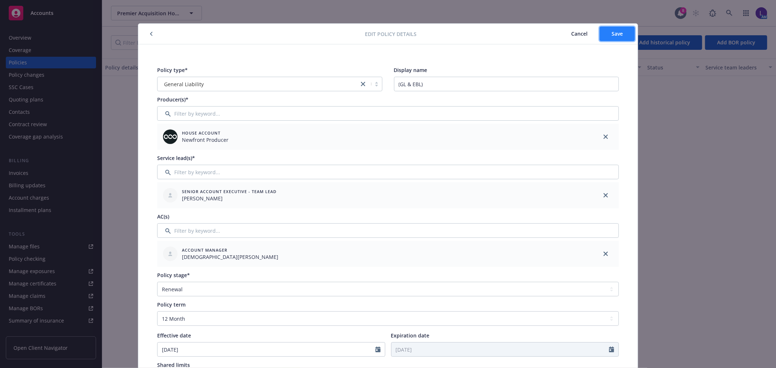
click at [618, 35] on span "Save" at bounding box center [616, 33] width 11 height 7
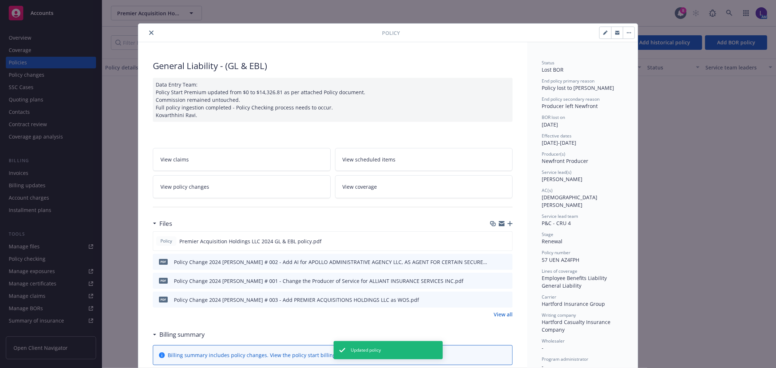
click at [149, 31] on icon "close" at bounding box center [151, 33] width 4 height 4
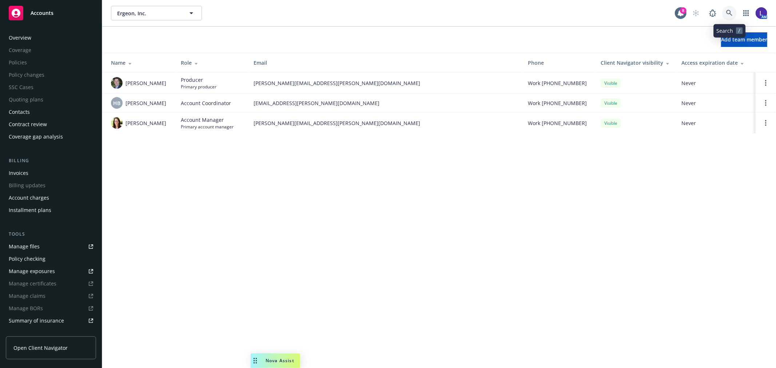
click at [726, 13] on icon at bounding box center [729, 13] width 7 height 7
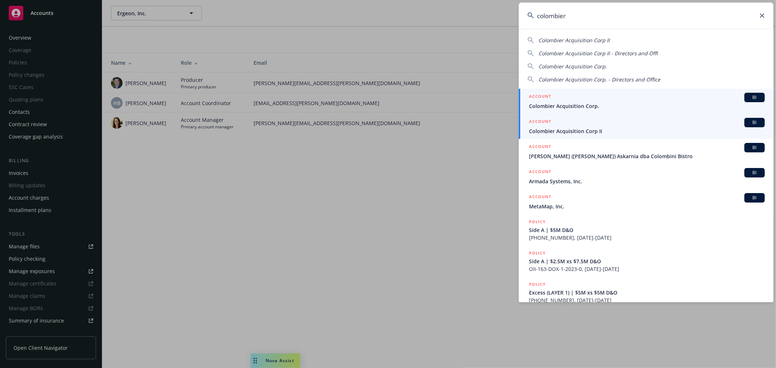
type input "colombier"
click at [570, 128] on span "Colombier Acquisition Corp II" at bounding box center [647, 131] width 236 height 8
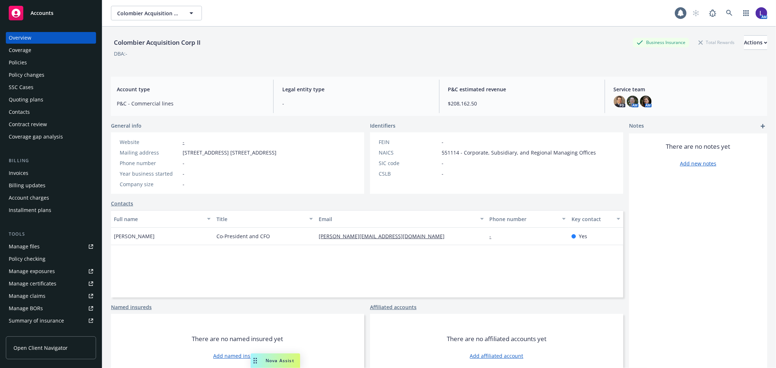
click at [25, 62] on div "Policies" at bounding box center [18, 63] width 18 height 12
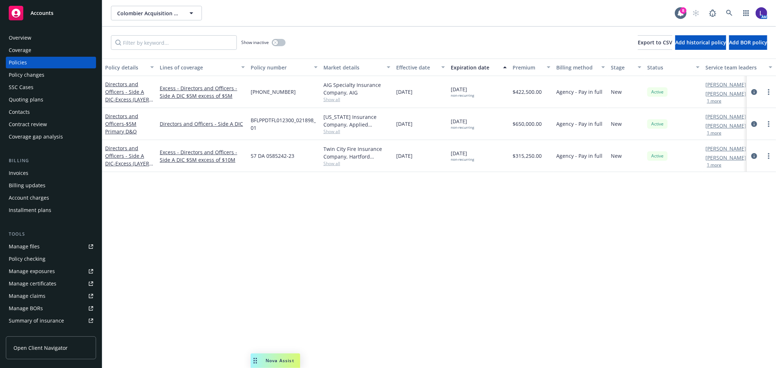
click at [717, 131] on button "1 more" at bounding box center [713, 133] width 15 height 4
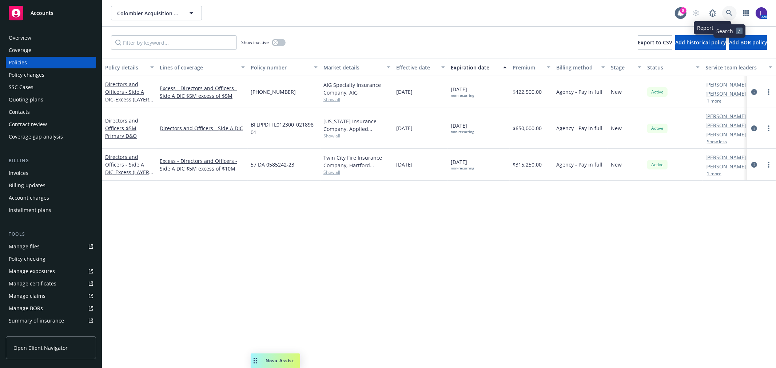
click at [726, 10] on icon at bounding box center [729, 13] width 7 height 7
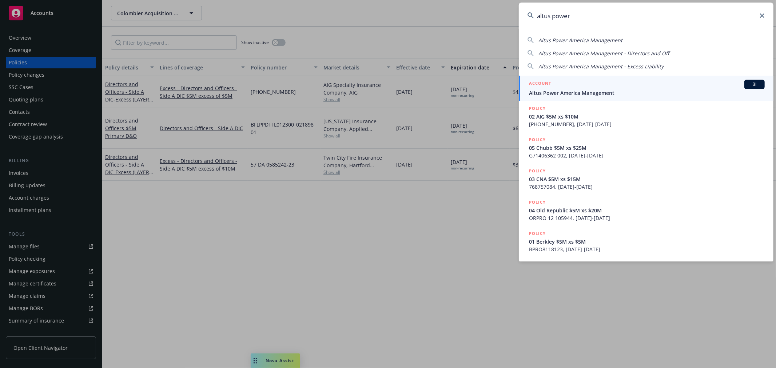
type input "altus power"
click at [564, 92] on span "Altus Power America Management" at bounding box center [647, 93] width 236 height 8
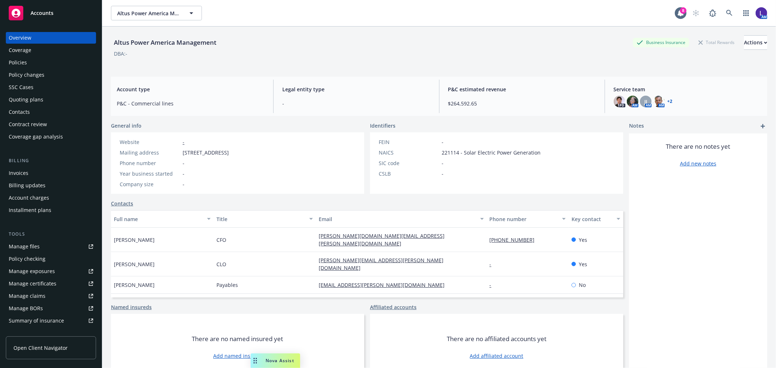
click at [20, 58] on div "Policies" at bounding box center [18, 63] width 18 height 12
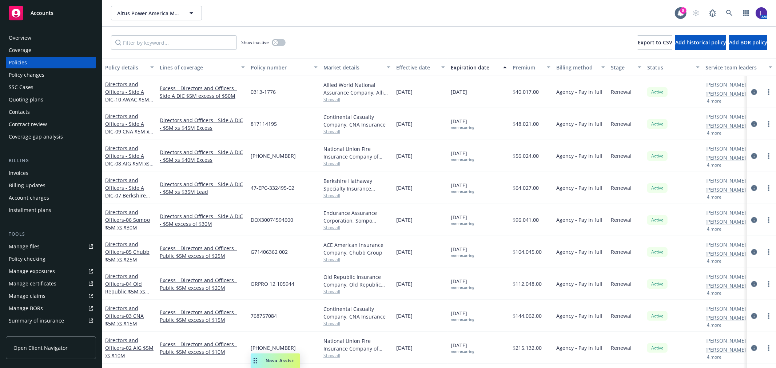
click at [721, 132] on button "4 more" at bounding box center [713, 133] width 15 height 4
click at [728, 12] on icon at bounding box center [729, 13] width 7 height 7
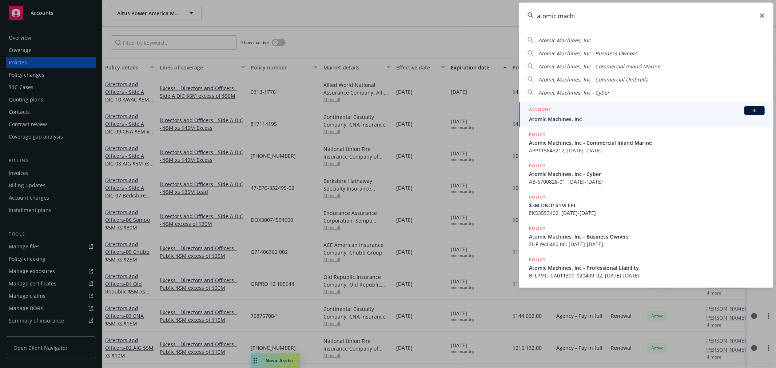
type input "atomic machi"
click at [581, 112] on div "ACCOUNT BI" at bounding box center [647, 110] width 236 height 9
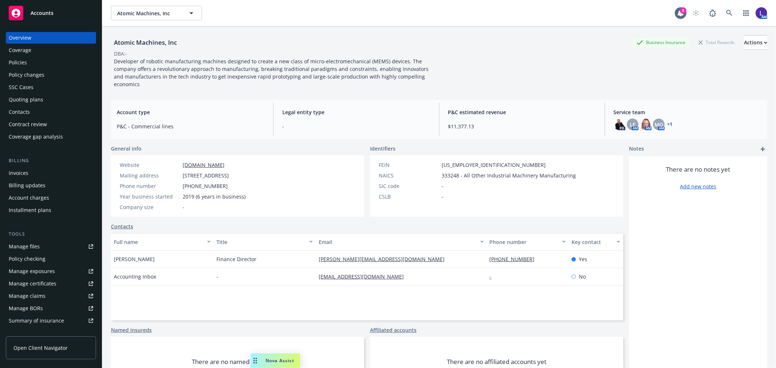
click at [19, 62] on div "Policies" at bounding box center [18, 63] width 18 height 12
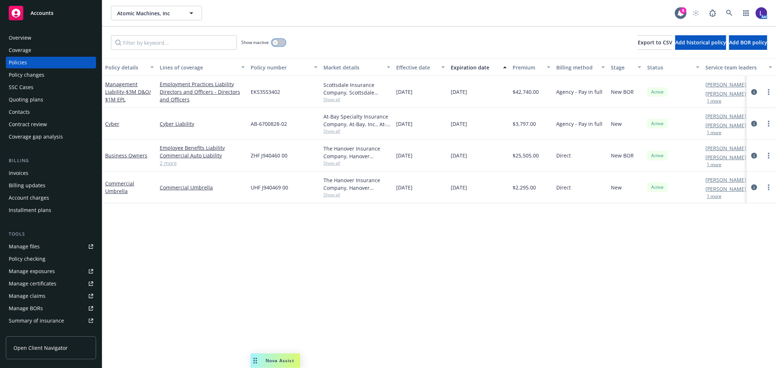
click at [281, 43] on button "button" at bounding box center [279, 42] width 14 height 7
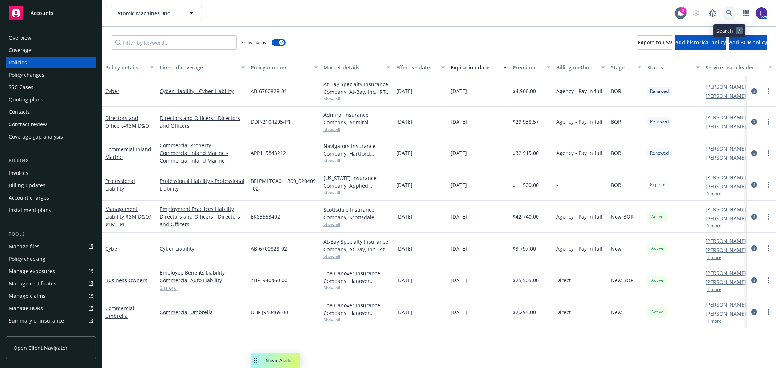
click at [728, 10] on icon at bounding box center [729, 13] width 7 height 7
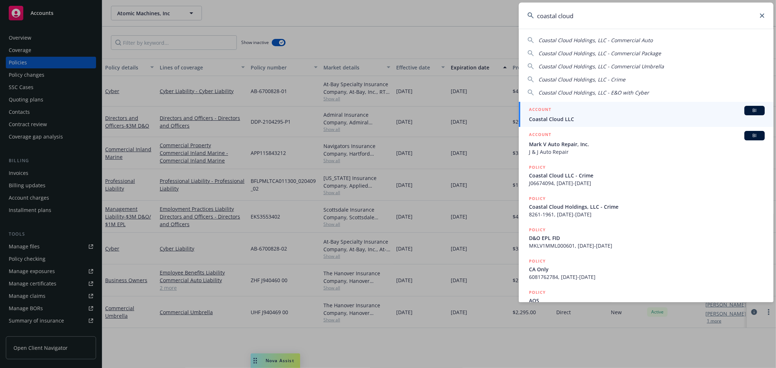
type input "coastal cloud"
click at [592, 113] on div "ACCOUNT BI" at bounding box center [647, 110] width 236 height 9
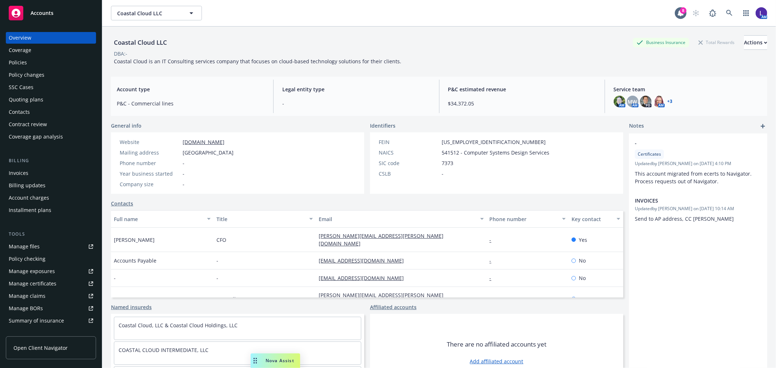
click at [17, 63] on div "Policies" at bounding box center [18, 63] width 18 height 12
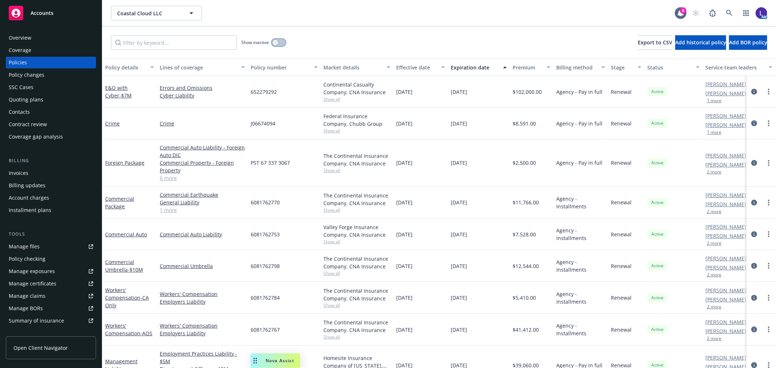
click at [277, 41] on div "button" at bounding box center [275, 42] width 5 height 5
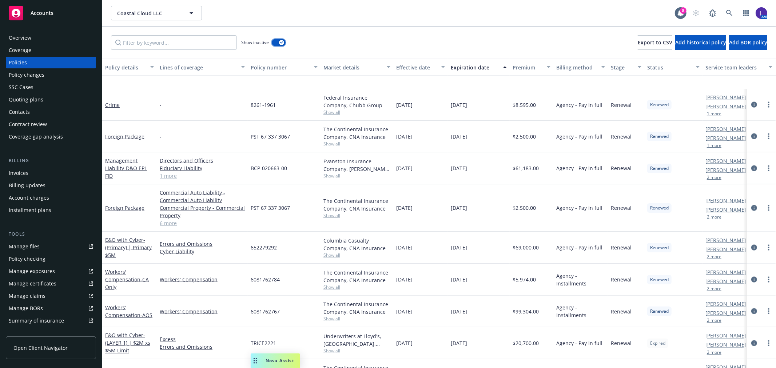
scroll to position [969, 0]
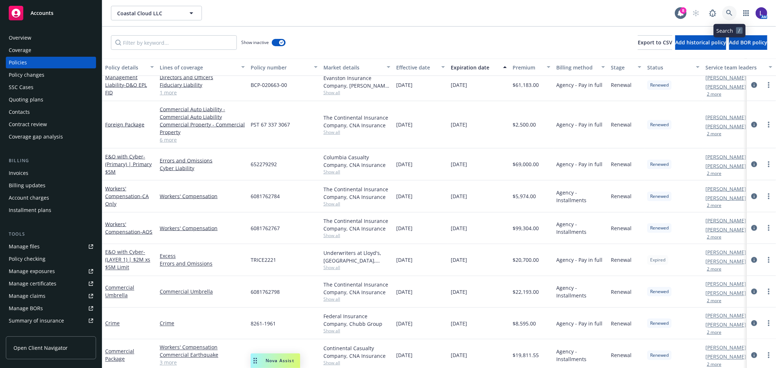
click at [730, 11] on icon at bounding box center [729, 13] width 6 height 6
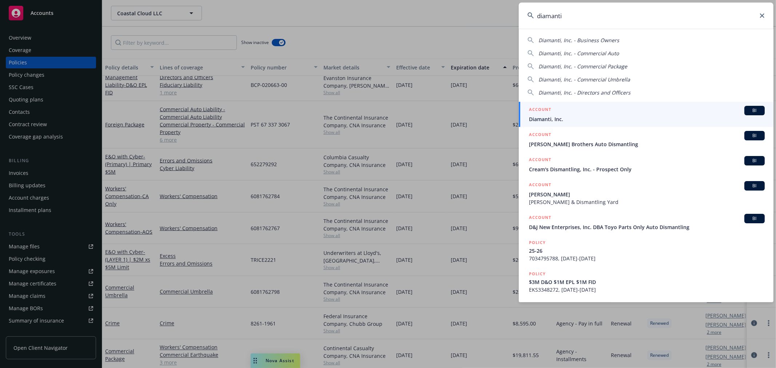
type input "diamanti"
click at [575, 114] on div "ACCOUNT BI" at bounding box center [647, 110] width 236 height 9
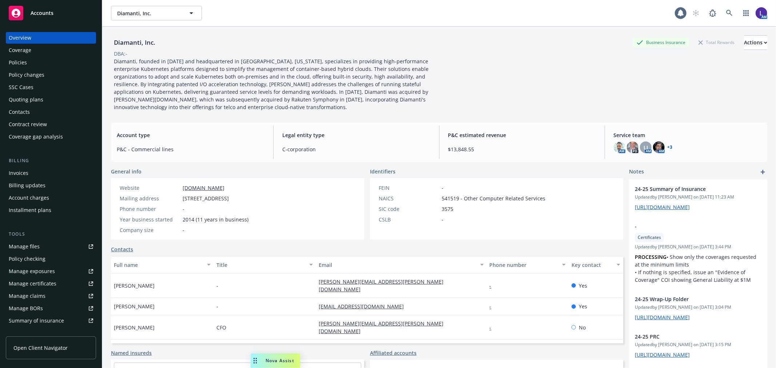
click at [19, 61] on div "Policies" at bounding box center [18, 63] width 18 height 12
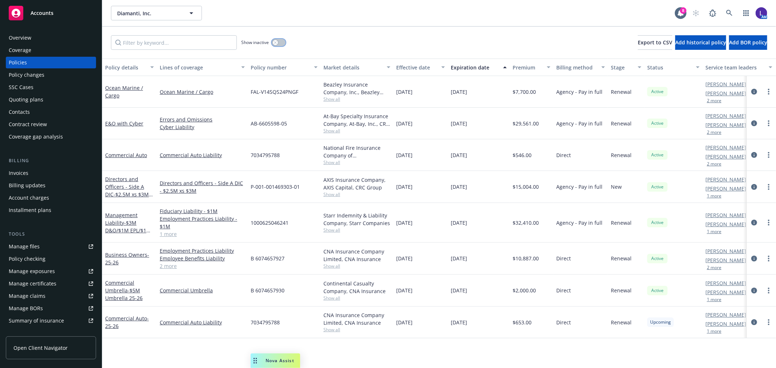
click at [278, 42] on button "button" at bounding box center [279, 42] width 14 height 7
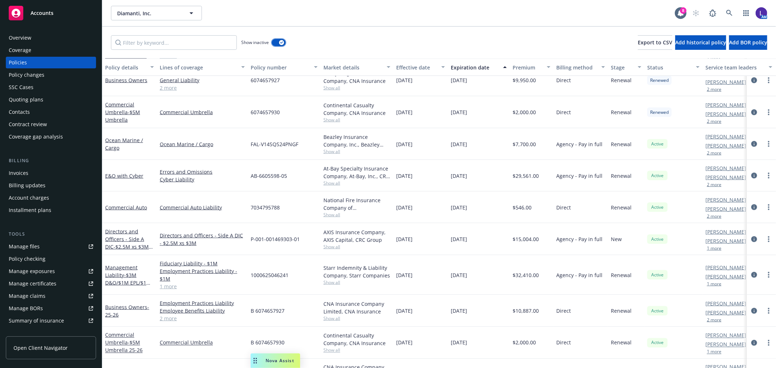
scroll to position [913, 0]
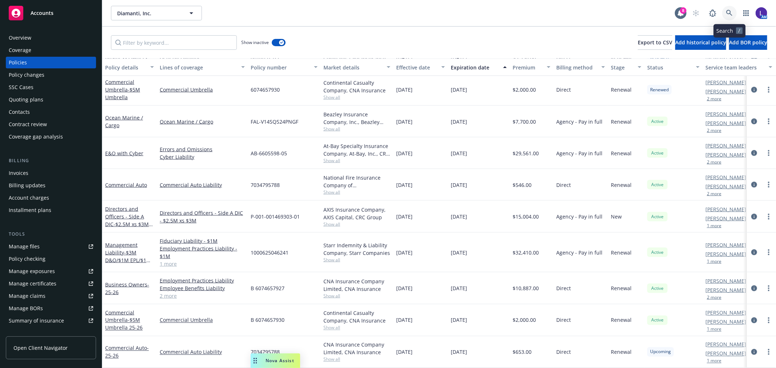
click at [728, 13] on icon at bounding box center [729, 13] width 6 height 6
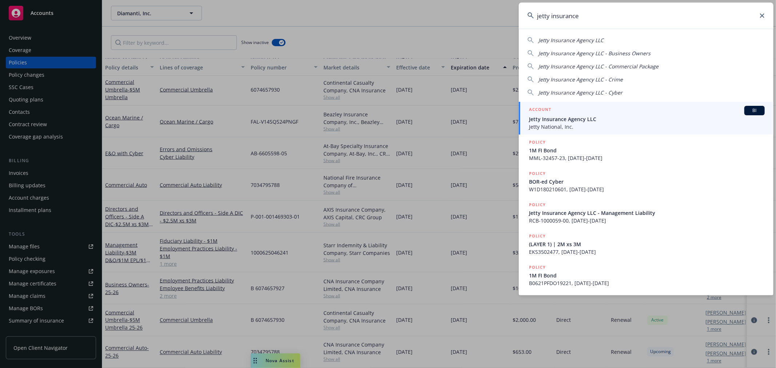
type input "jetty insurance"
click at [557, 121] on span "Jetty Insurance Agency LLC" at bounding box center [647, 119] width 236 height 8
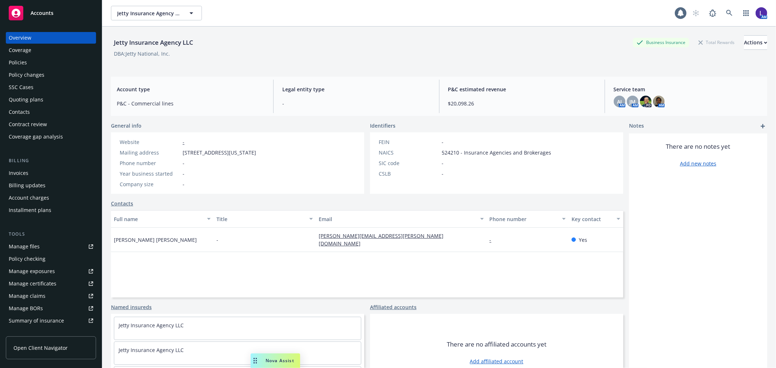
click at [19, 59] on div "Policies" at bounding box center [18, 63] width 18 height 12
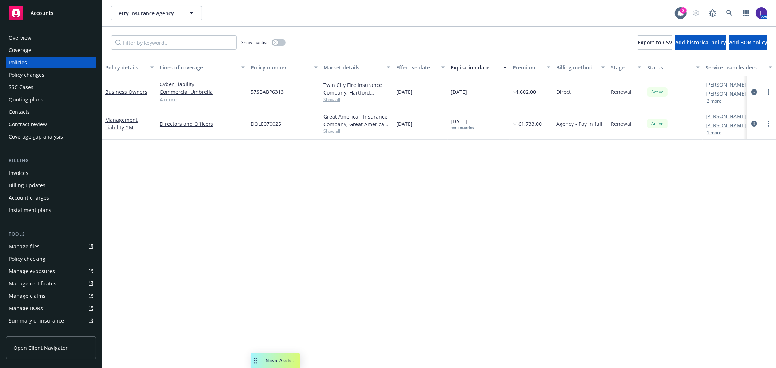
click at [715, 131] on button "1 more" at bounding box center [713, 133] width 15 height 4
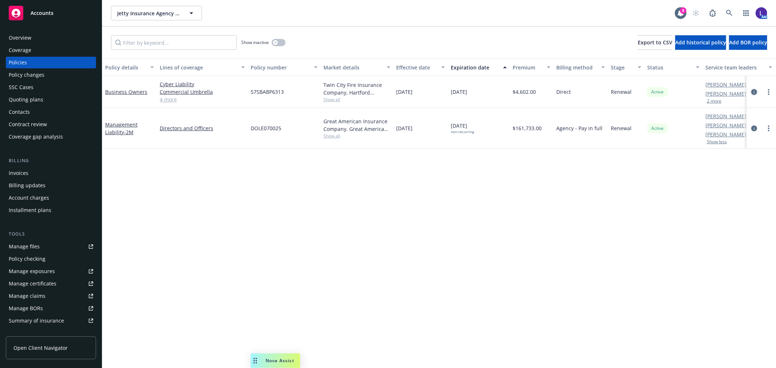
click at [754, 92] on icon "circleInformation" at bounding box center [754, 92] width 6 height 6
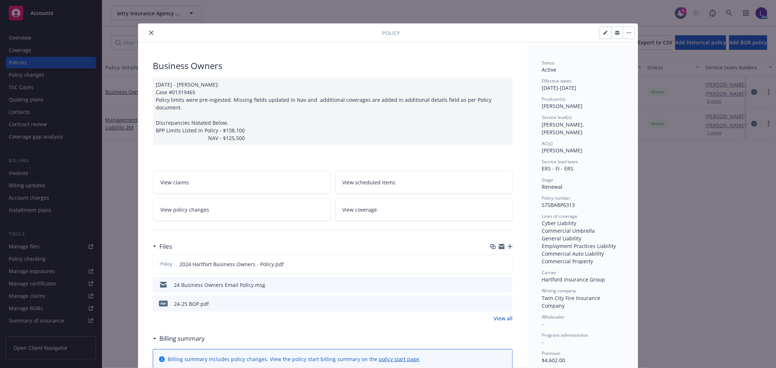
click at [149, 34] on icon "close" at bounding box center [151, 33] width 4 height 4
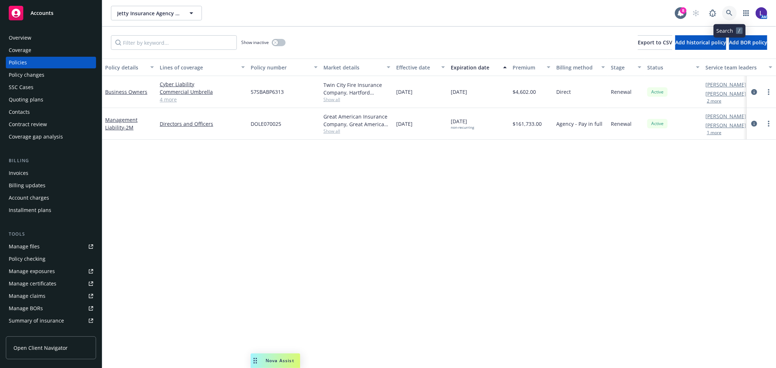
click at [726, 12] on icon at bounding box center [729, 13] width 7 height 7
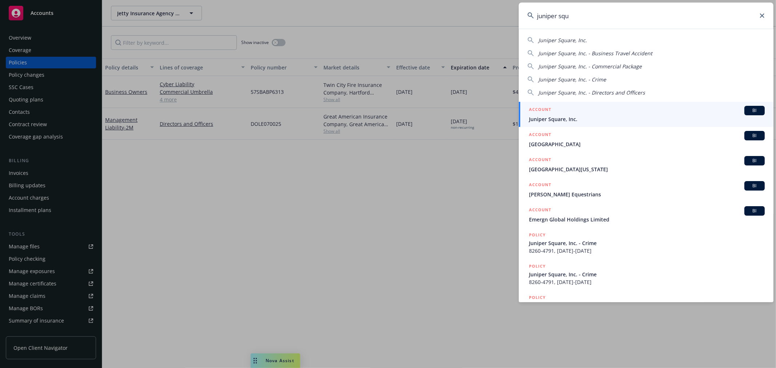
type input "juniper squ"
click at [611, 114] on div "ACCOUNT BI" at bounding box center [647, 110] width 236 height 9
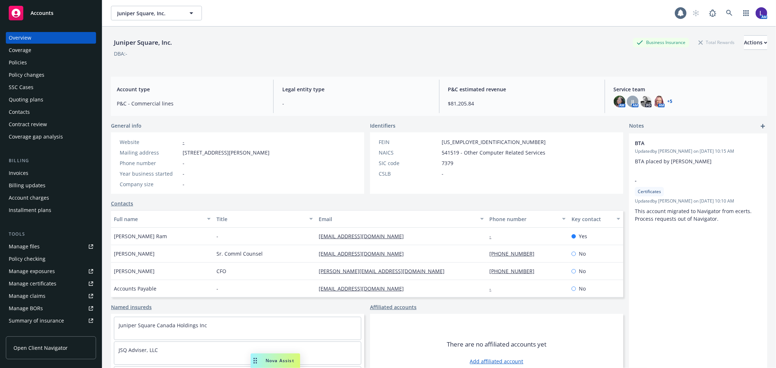
click at [30, 63] on div "Policies" at bounding box center [51, 63] width 84 height 12
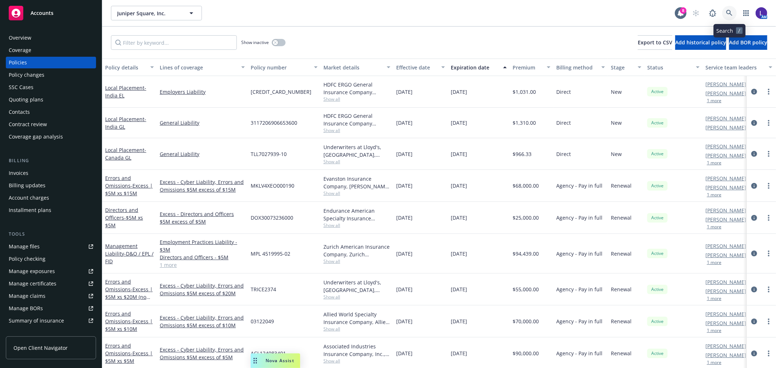
click at [729, 8] on link at bounding box center [729, 13] width 15 height 15
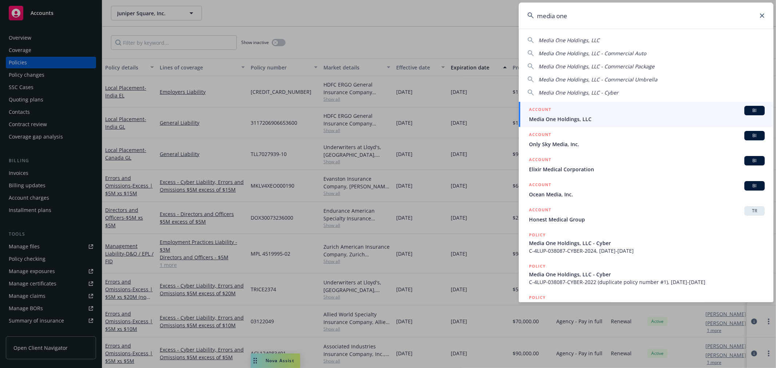
type input "media one"
click at [558, 119] on span "Media One Holdings, LLC" at bounding box center [647, 119] width 236 height 8
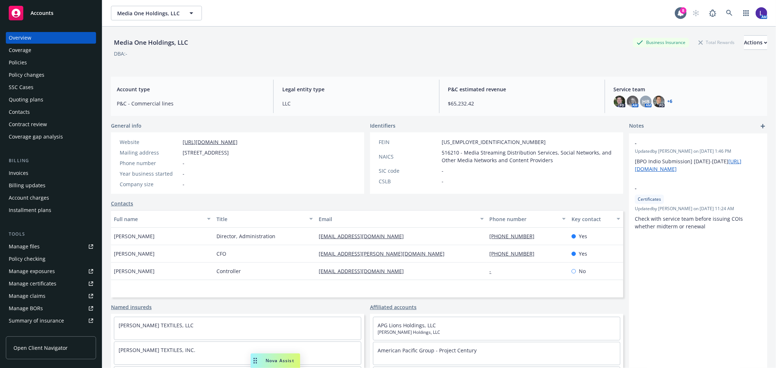
click at [15, 62] on div "Policies" at bounding box center [18, 63] width 18 height 12
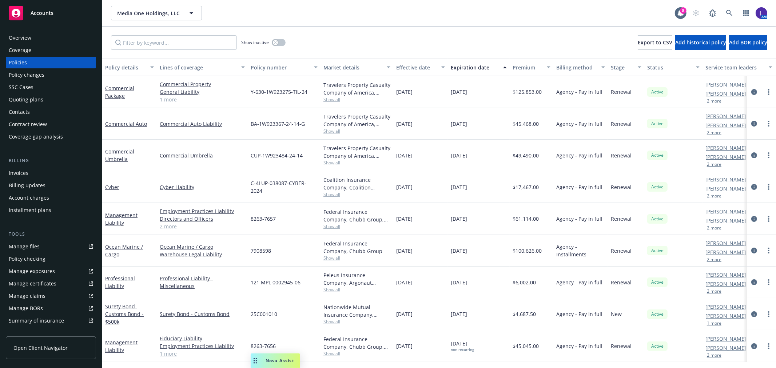
scroll to position [0, 0]
click at [751, 218] on icon "circleInformation" at bounding box center [754, 219] width 6 height 6
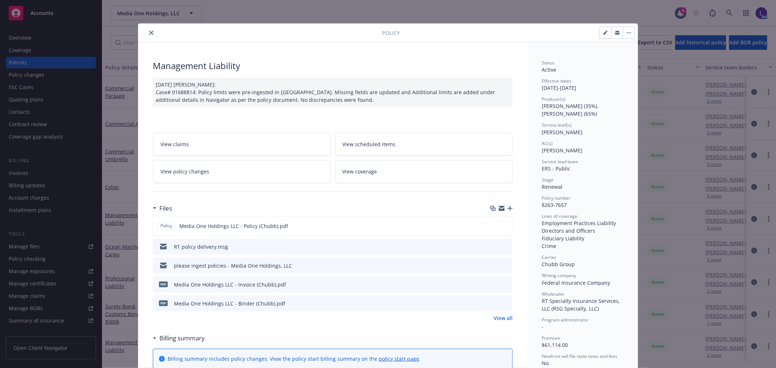
click at [149, 35] on icon "close" at bounding box center [151, 33] width 4 height 4
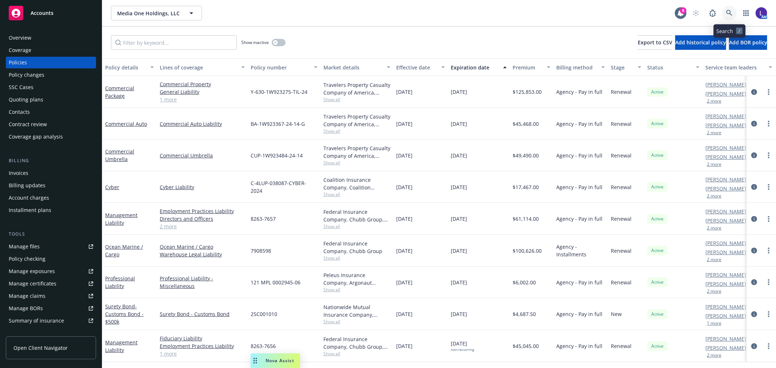
click at [731, 8] on link at bounding box center [729, 13] width 15 height 15
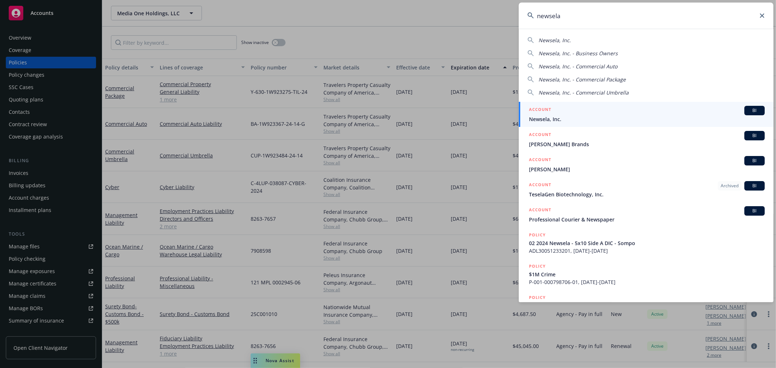
type input "newsela"
click at [548, 117] on span "Newsela, Inc." at bounding box center [647, 119] width 236 height 8
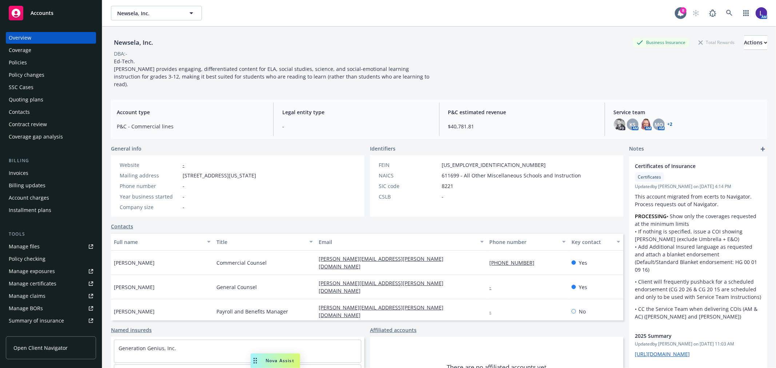
click at [17, 60] on div "Policies" at bounding box center [18, 63] width 18 height 12
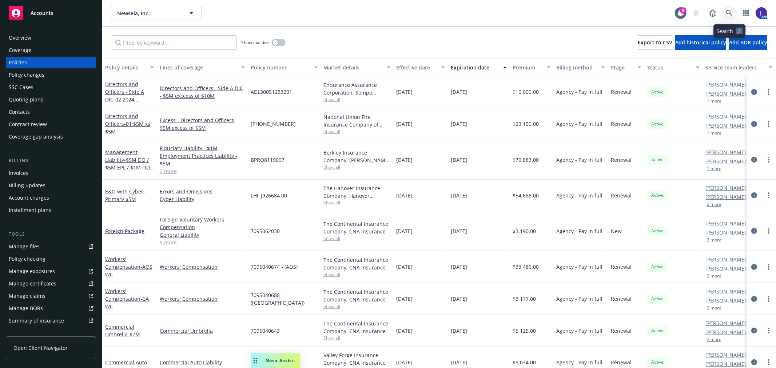
click at [725, 15] on link at bounding box center [729, 13] width 15 height 15
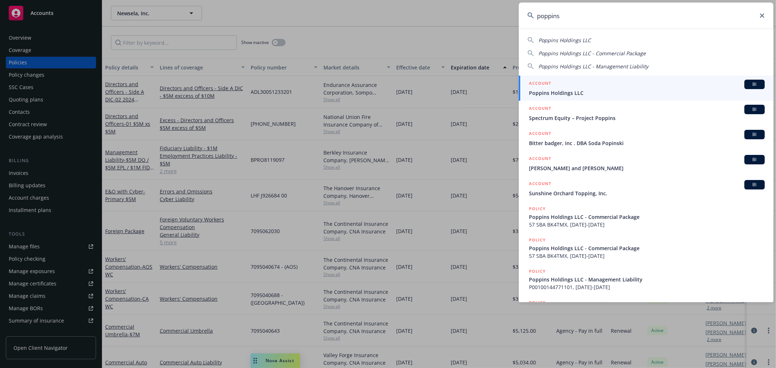
type input "poppins"
click at [562, 92] on span "Poppins Holdings LLC" at bounding box center [647, 93] width 236 height 8
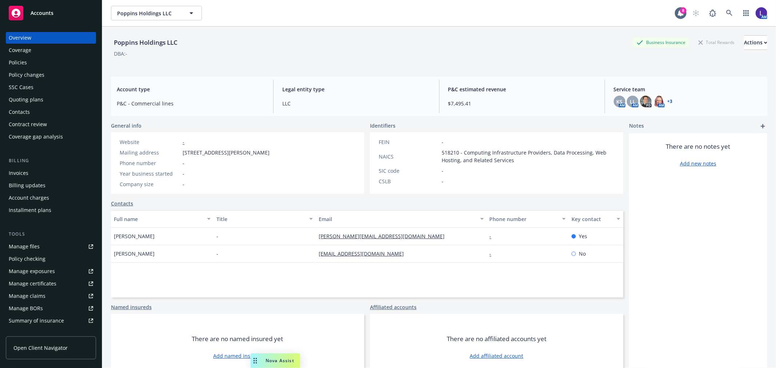
click at [23, 62] on div "Policies" at bounding box center [18, 63] width 18 height 12
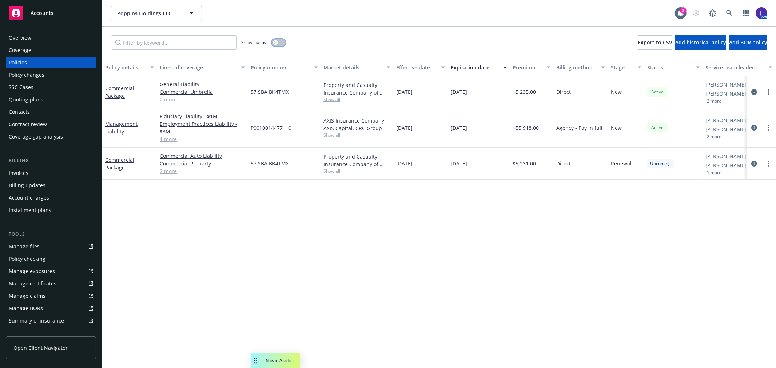
click at [278, 42] on button "button" at bounding box center [279, 42] width 14 height 7
click at [34, 35] on div "Overview" at bounding box center [51, 38] width 84 height 12
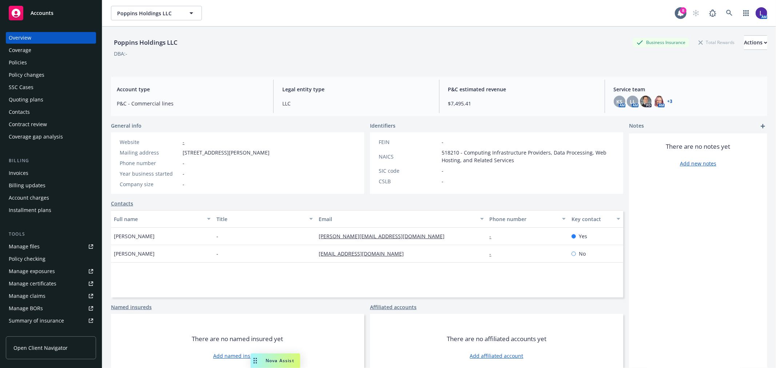
click at [23, 57] on div "Policies" at bounding box center [18, 63] width 18 height 12
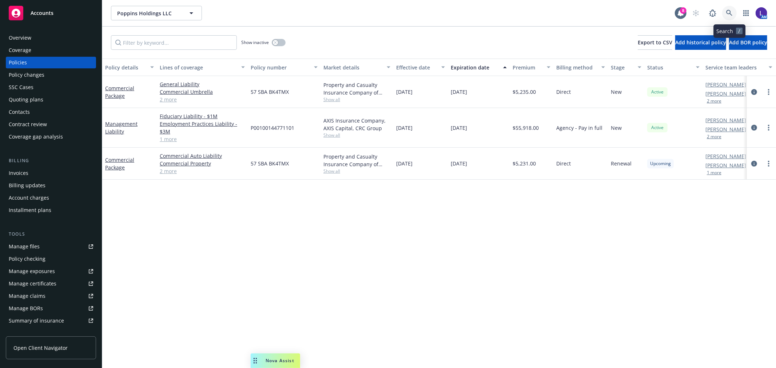
click at [727, 9] on link at bounding box center [729, 13] width 15 height 15
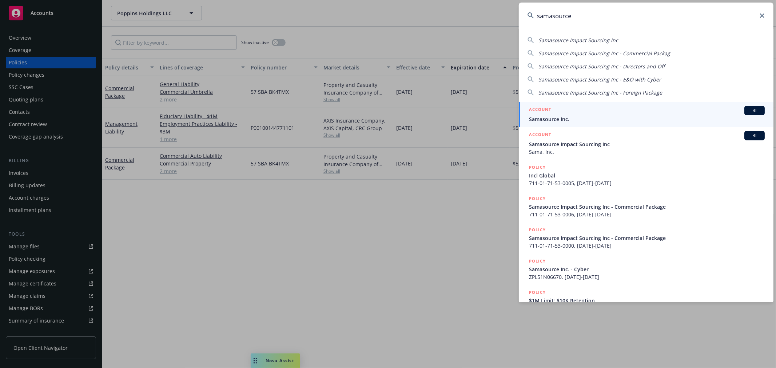
type input "samasource"
click at [555, 117] on span "Samasource Inc." at bounding box center [647, 119] width 236 height 8
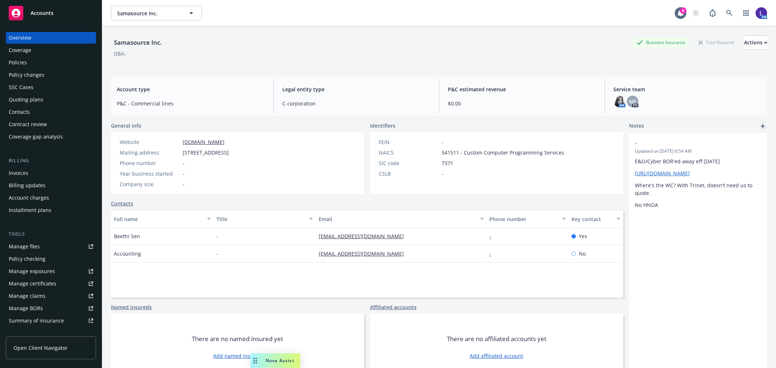
click at [23, 60] on div "Policies" at bounding box center [18, 63] width 18 height 12
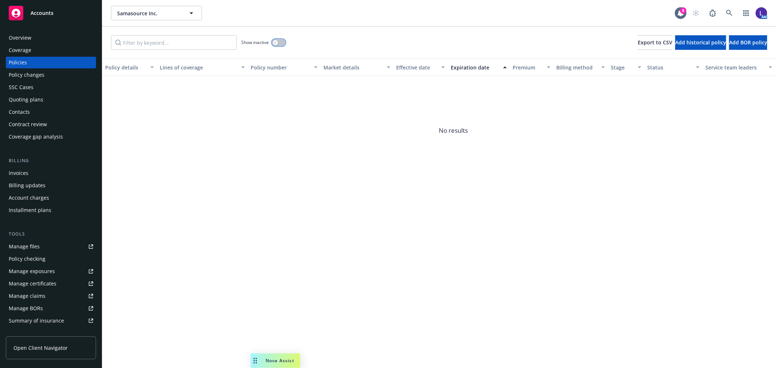
click at [283, 44] on button "button" at bounding box center [279, 42] width 14 height 7
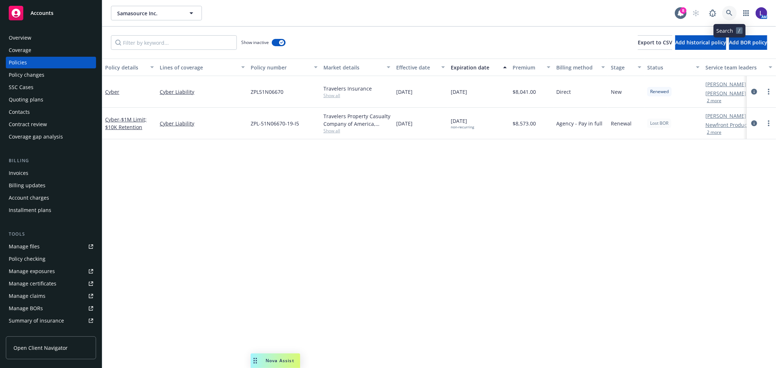
click at [728, 10] on icon at bounding box center [729, 13] width 7 height 7
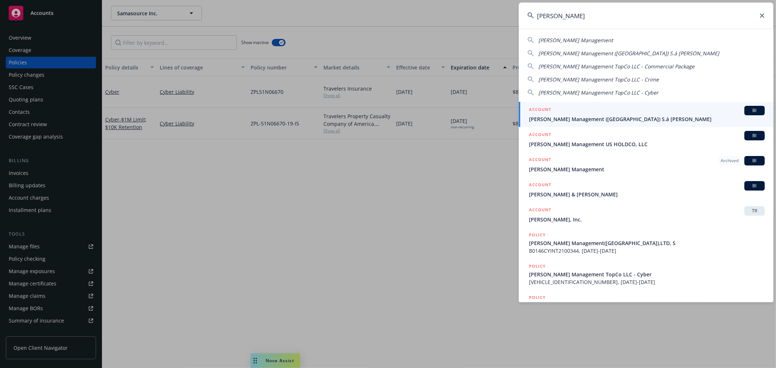
type input "standish"
click at [566, 117] on span "Standish Management (Luxembourg) S.à r.l." at bounding box center [647, 119] width 236 height 8
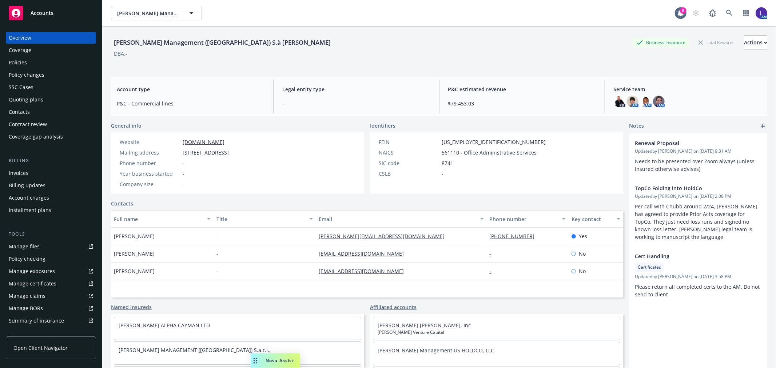
click at [20, 62] on div "Policies" at bounding box center [18, 63] width 18 height 12
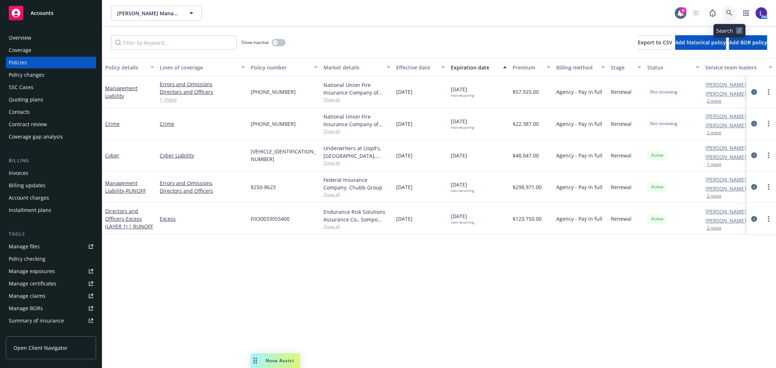
click at [726, 10] on icon at bounding box center [729, 13] width 7 height 7
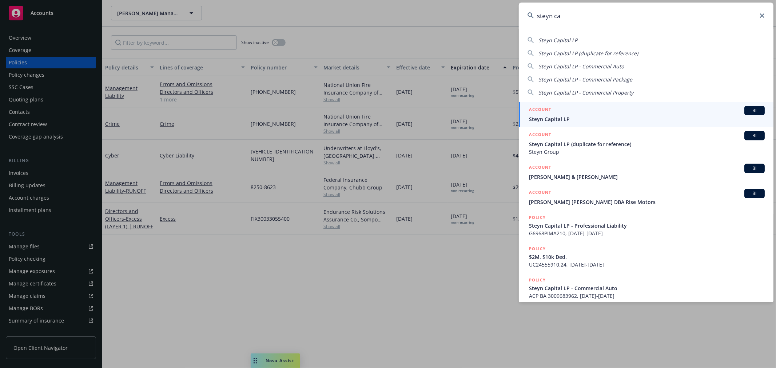
type input "steyn ca"
click at [544, 117] on span "Steyn Capital LP" at bounding box center [647, 119] width 236 height 8
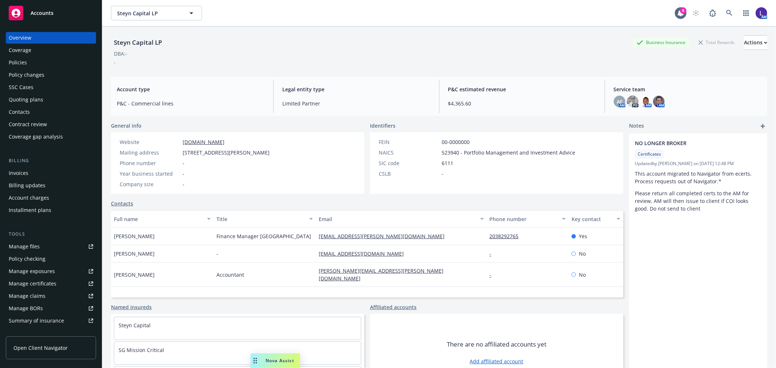
click at [18, 62] on div "Policies" at bounding box center [18, 63] width 18 height 12
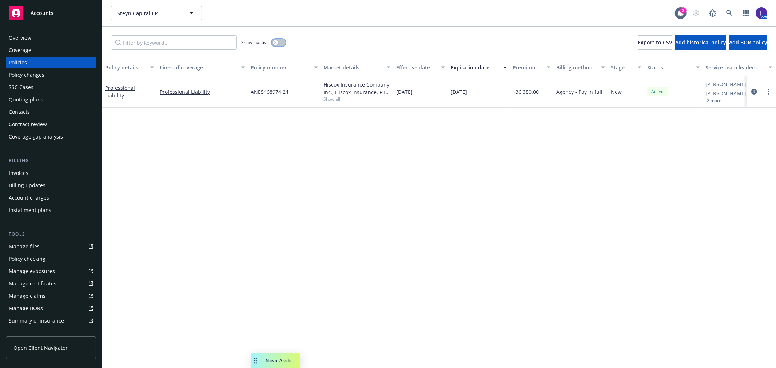
click at [278, 44] on button "button" at bounding box center [279, 42] width 14 height 7
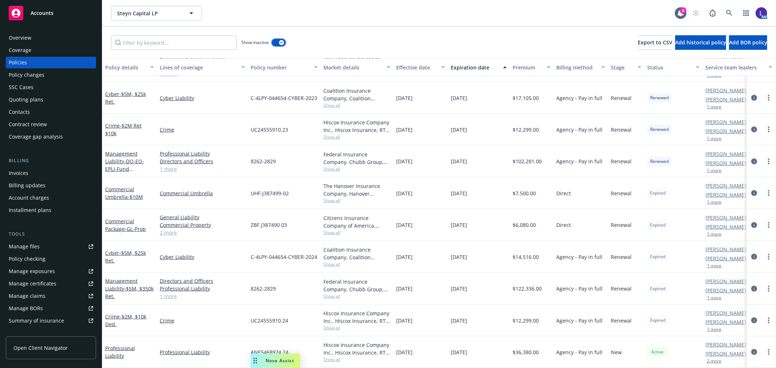
scroll to position [526, 0]
click at [728, 12] on icon at bounding box center [729, 13] width 7 height 7
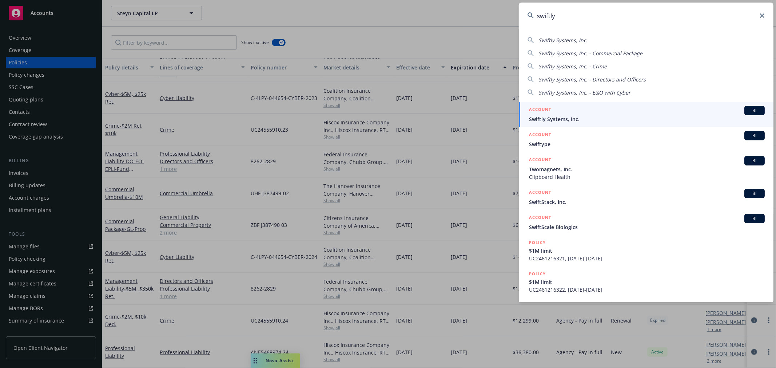
type input "swiftly"
click at [561, 120] on span "Swiftly Systems, Inc." at bounding box center [647, 119] width 236 height 8
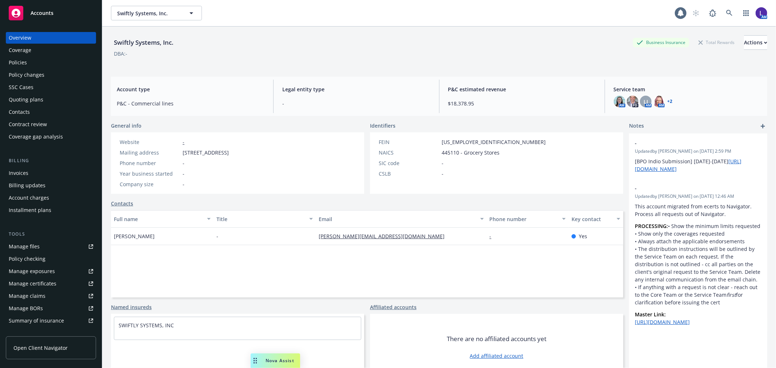
click at [6, 59] on link "Policies" at bounding box center [51, 63] width 90 height 12
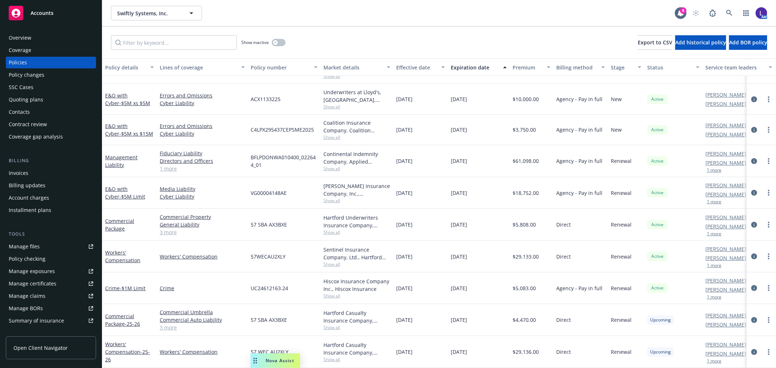
scroll to position [29, 0]
click at [728, 8] on link at bounding box center [729, 13] width 15 height 15
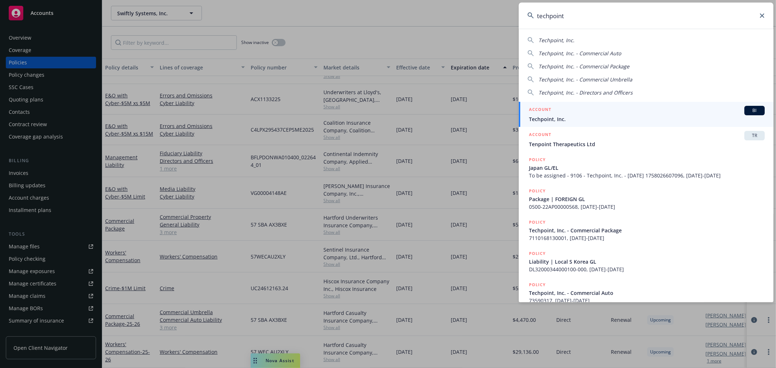
type input "techpoint"
click at [569, 115] on span "Techpoint, Inc." at bounding box center [647, 119] width 236 height 8
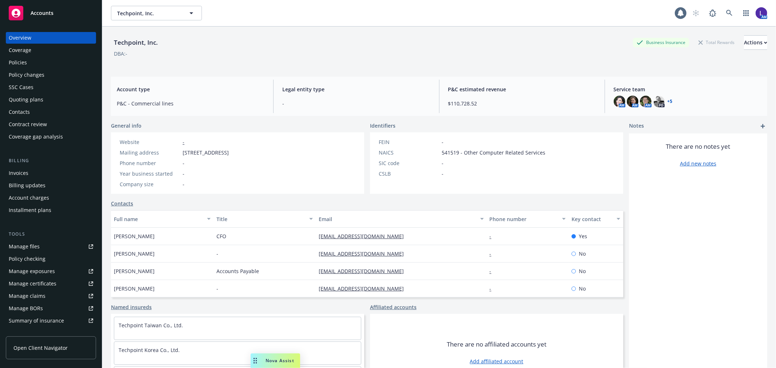
click at [24, 59] on div "Policies" at bounding box center [18, 63] width 18 height 12
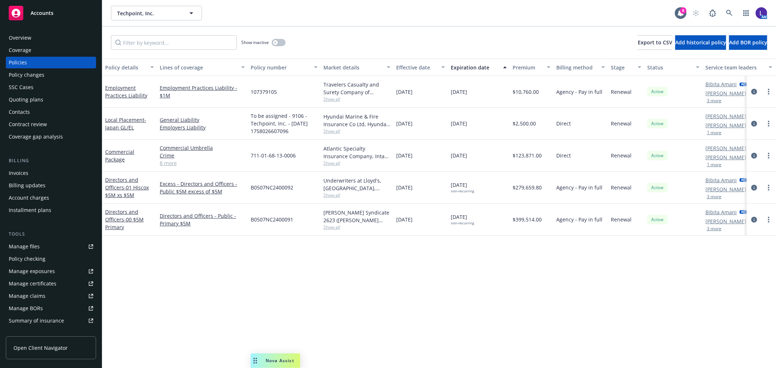
click at [713, 229] on button "3 more" at bounding box center [713, 229] width 15 height 4
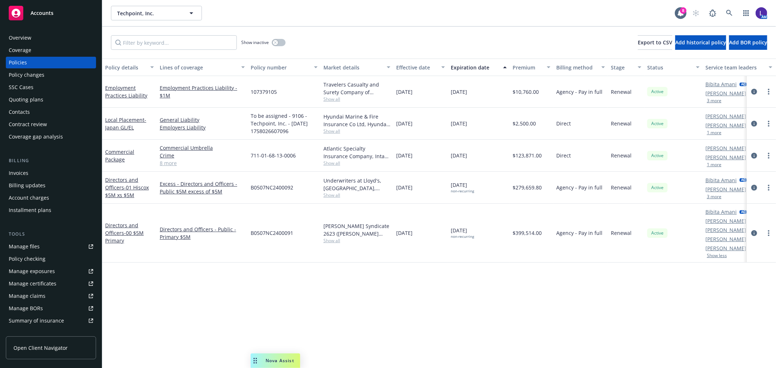
click at [710, 197] on button "3 more" at bounding box center [713, 197] width 15 height 4
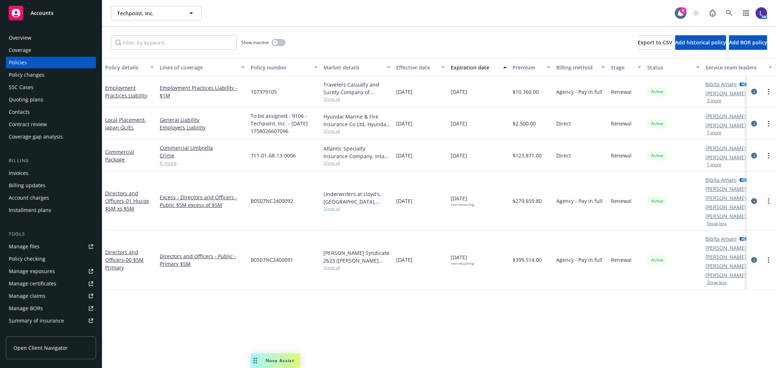
click at [715, 164] on button "1 more" at bounding box center [713, 165] width 15 height 4
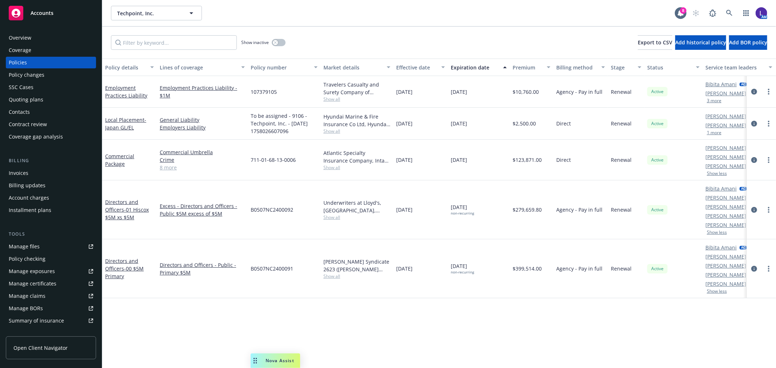
click at [715, 131] on button "1 more" at bounding box center [713, 133] width 15 height 4
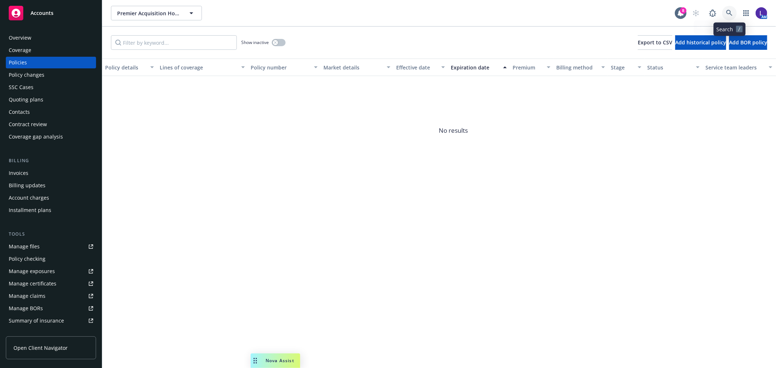
click at [728, 10] on icon at bounding box center [729, 13] width 6 height 6
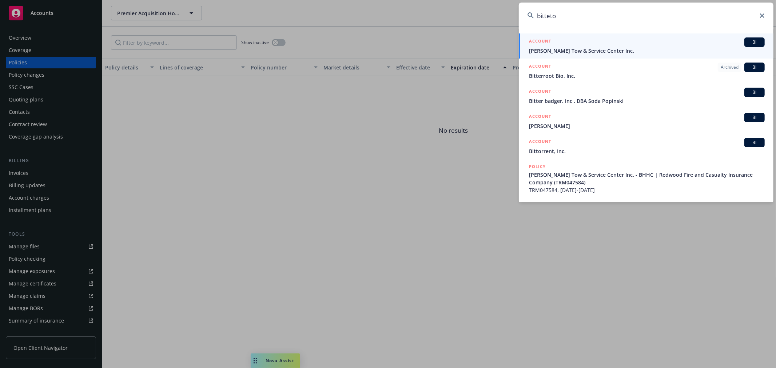
type input "bitteto"
click at [573, 50] on span "[PERSON_NAME] Tow & Service Center Inc." at bounding box center [647, 51] width 236 height 8
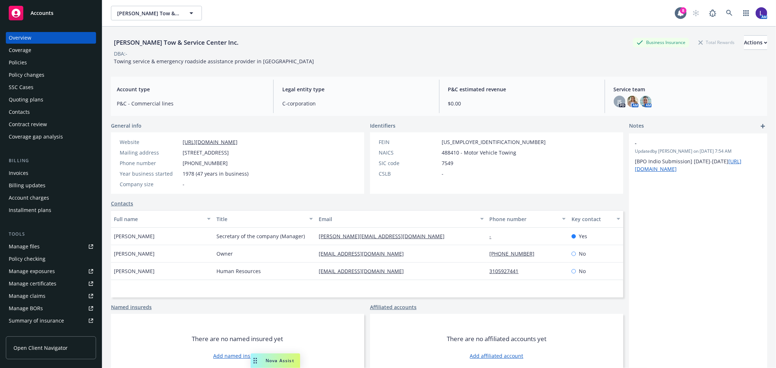
click at [15, 60] on div "Policies" at bounding box center [18, 63] width 18 height 12
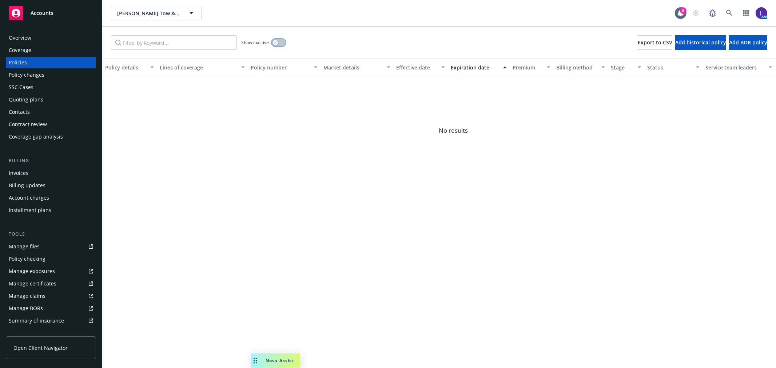
click at [274, 40] on div "button" at bounding box center [275, 42] width 5 height 5
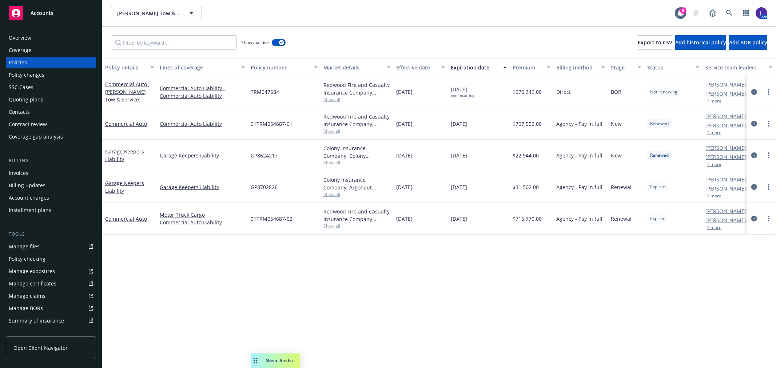
click at [24, 33] on div "Overview" at bounding box center [20, 38] width 23 height 12
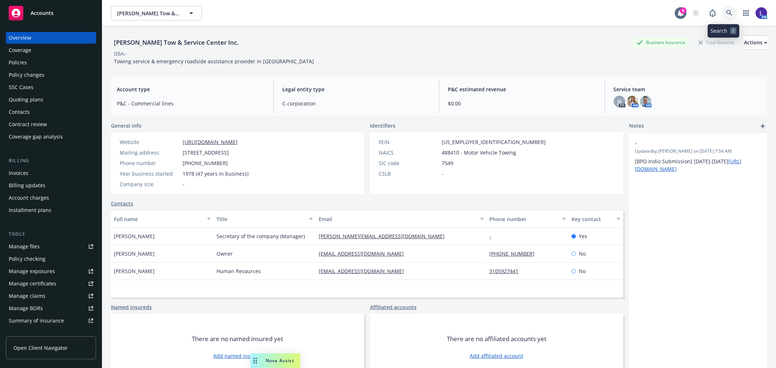
click at [726, 12] on icon at bounding box center [729, 13] width 7 height 7
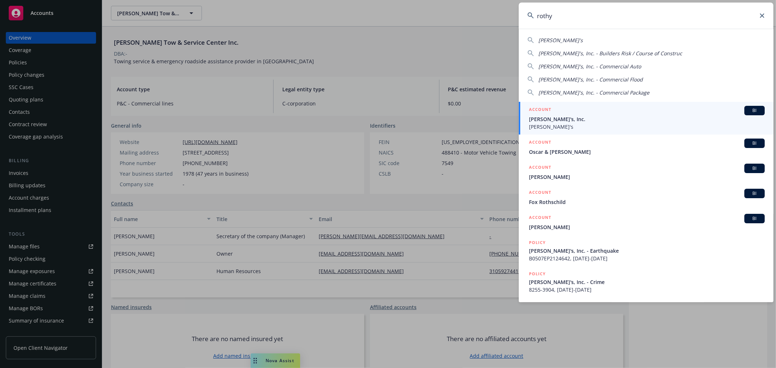
type input "rothy"
click at [542, 116] on span "[PERSON_NAME]'s, Inc." at bounding box center [647, 119] width 236 height 8
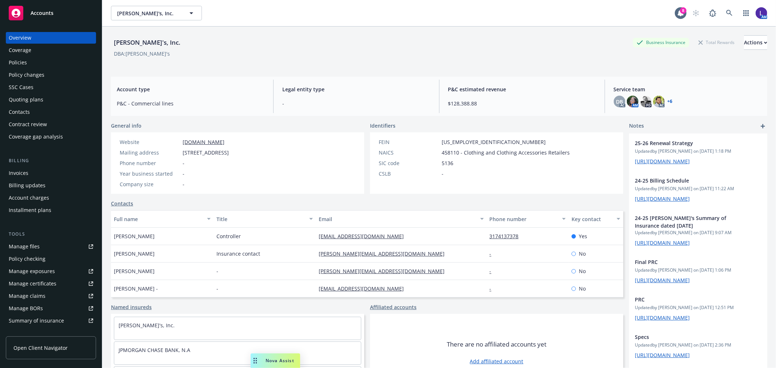
click at [720, 68] on div "[PERSON_NAME]'s, Inc. Business Insurance Total Rewards Actions DBA: [PERSON_NAM…" at bounding box center [439, 49] width 656 height 44
click at [19, 60] on div "Policies" at bounding box center [18, 63] width 18 height 12
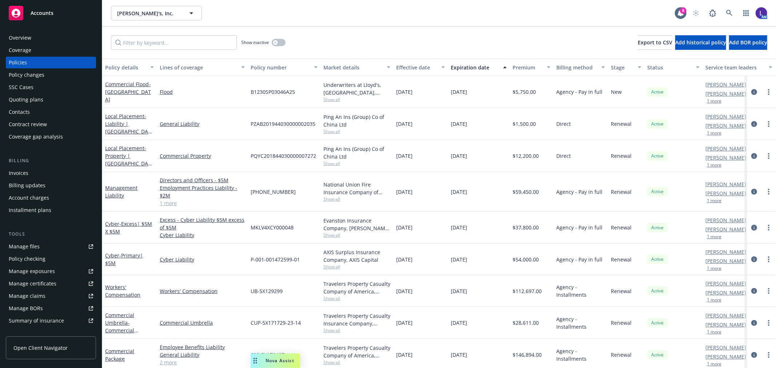
click at [717, 99] on button "1 more" at bounding box center [713, 101] width 15 height 4
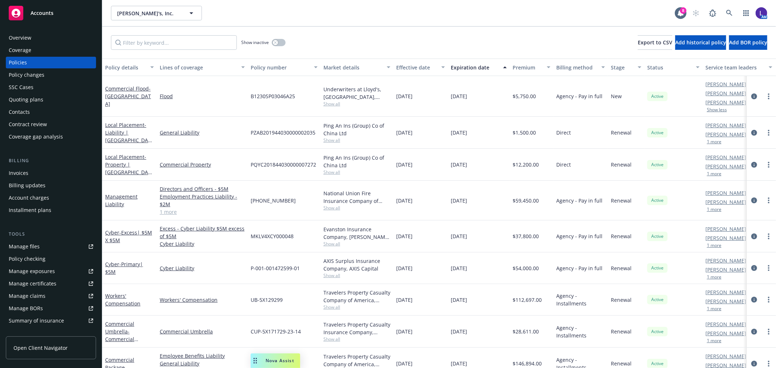
click at [713, 241] on link "[PERSON_NAME]" at bounding box center [725, 238] width 41 height 8
click at [637, 43] on span "Export to CSV" at bounding box center [654, 42] width 35 height 7
click at [751, 132] on icon "circleInformation" at bounding box center [754, 133] width 6 height 6
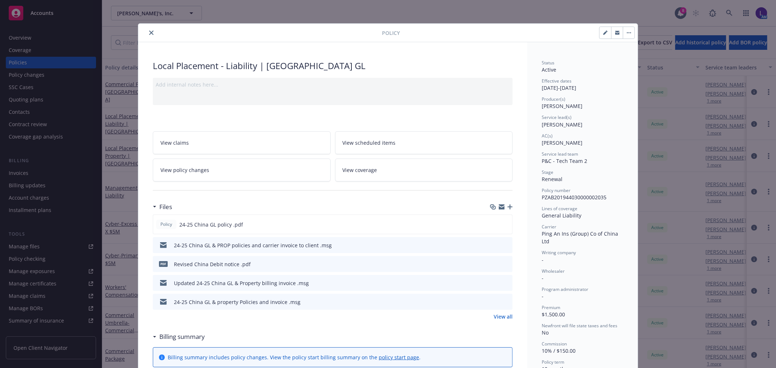
click at [603, 32] on icon "button" at bounding box center [605, 33] width 4 height 4
select select "RENEWAL"
select select "12"
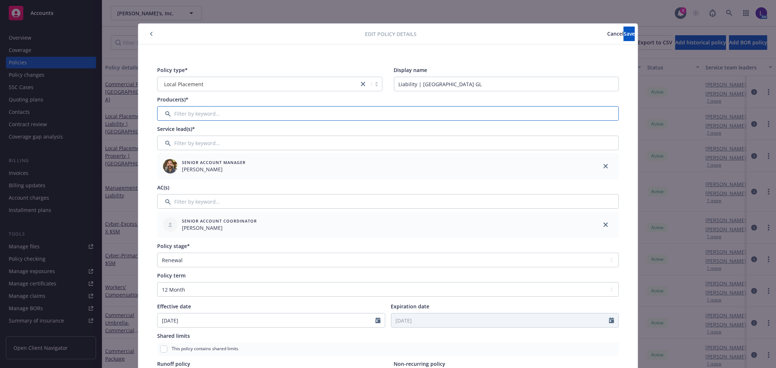
click at [181, 115] on input "Filter by keyword..." at bounding box center [387, 113] width 461 height 15
drag, startPoint x: 184, startPoint y: 108, endPoint x: 188, endPoint y: 111, distance: 5.5
click at [184, 108] on input "Filter by keyword..." at bounding box center [387, 113] width 461 height 15
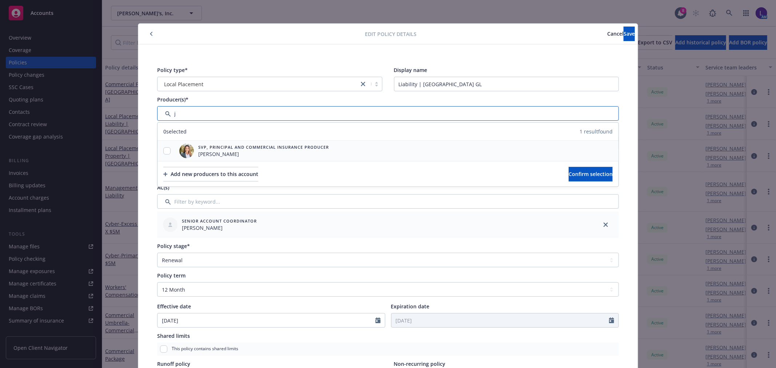
type input "j"
click at [164, 151] on input "checkbox" at bounding box center [166, 150] width 7 height 7
checkbox input "true"
click at [568, 175] on span "Confirm selection" at bounding box center [590, 174] width 44 height 7
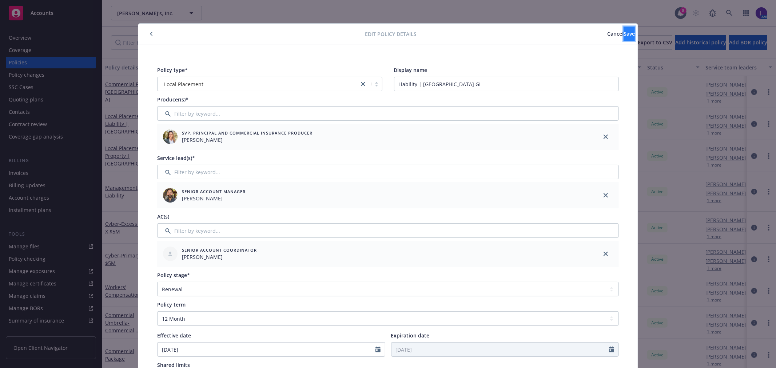
click at [623, 35] on span "Save" at bounding box center [628, 33] width 11 height 7
click at [607, 35] on button "Cancel" at bounding box center [615, 34] width 16 height 15
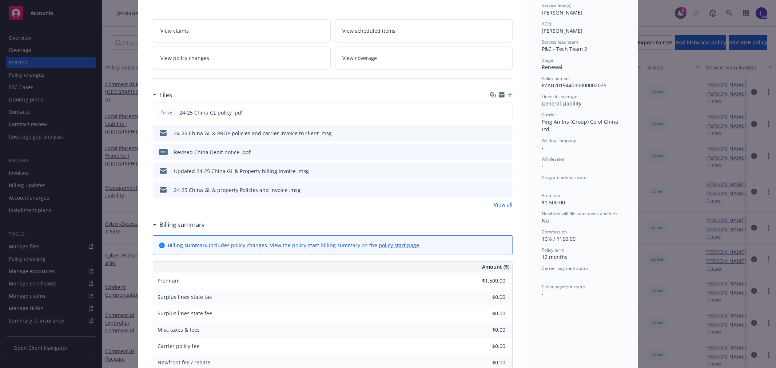
scroll to position [121, 0]
